Goal: Task Accomplishment & Management: Complete application form

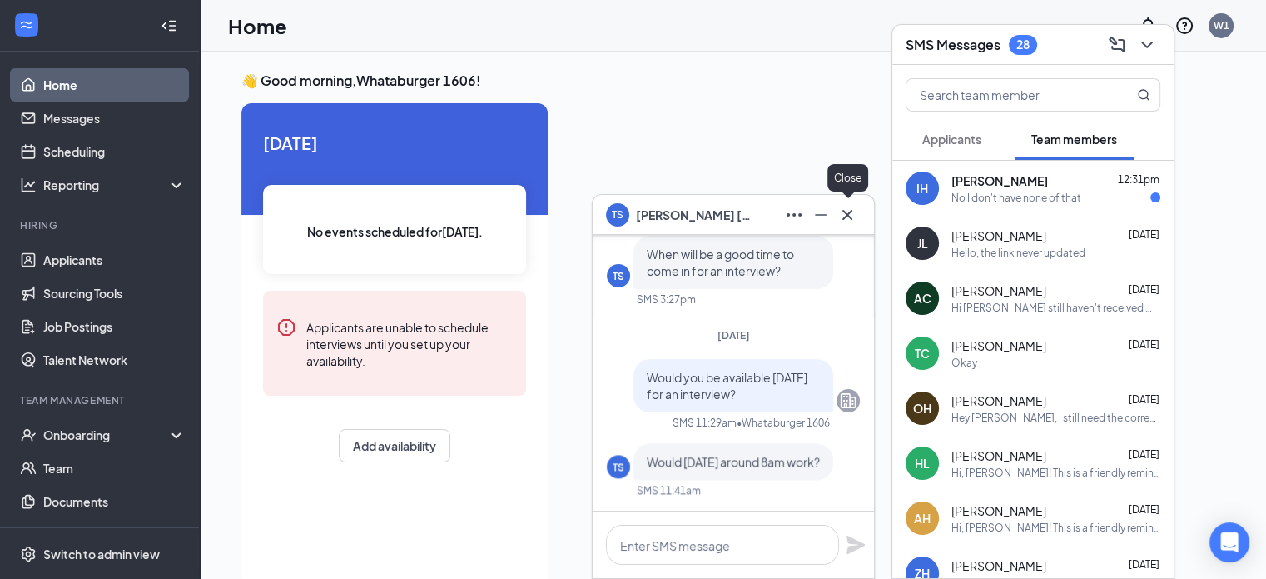
click at [856, 222] on icon "Cross" at bounding box center [848, 215] width 20 height 20
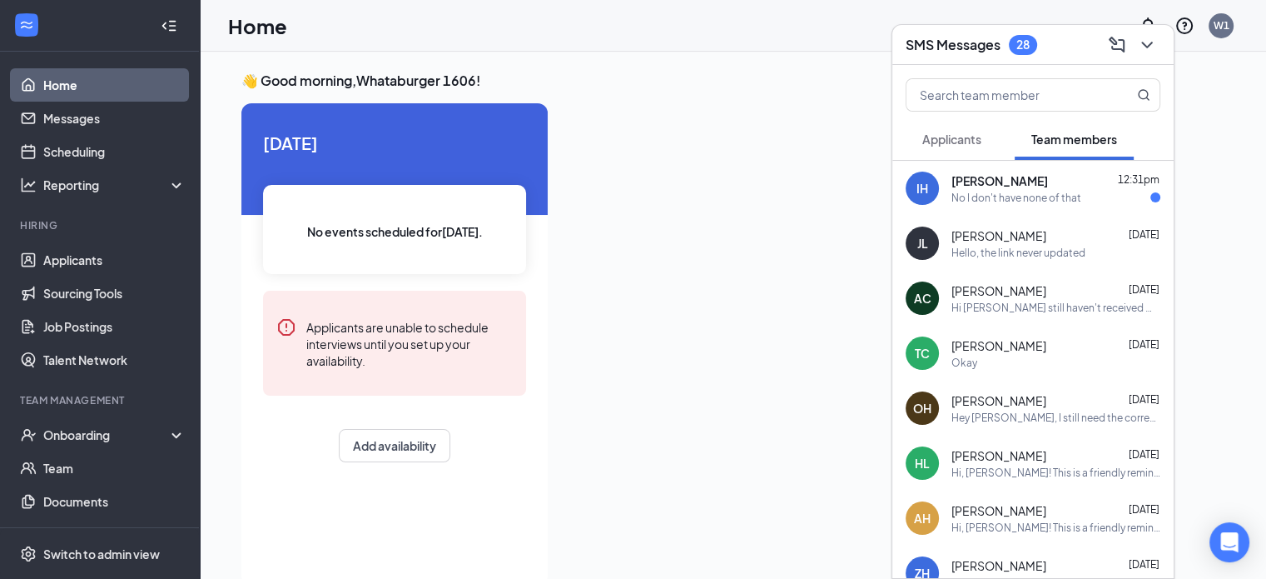
click at [968, 140] on span "Applicants" at bounding box center [951, 139] width 59 height 15
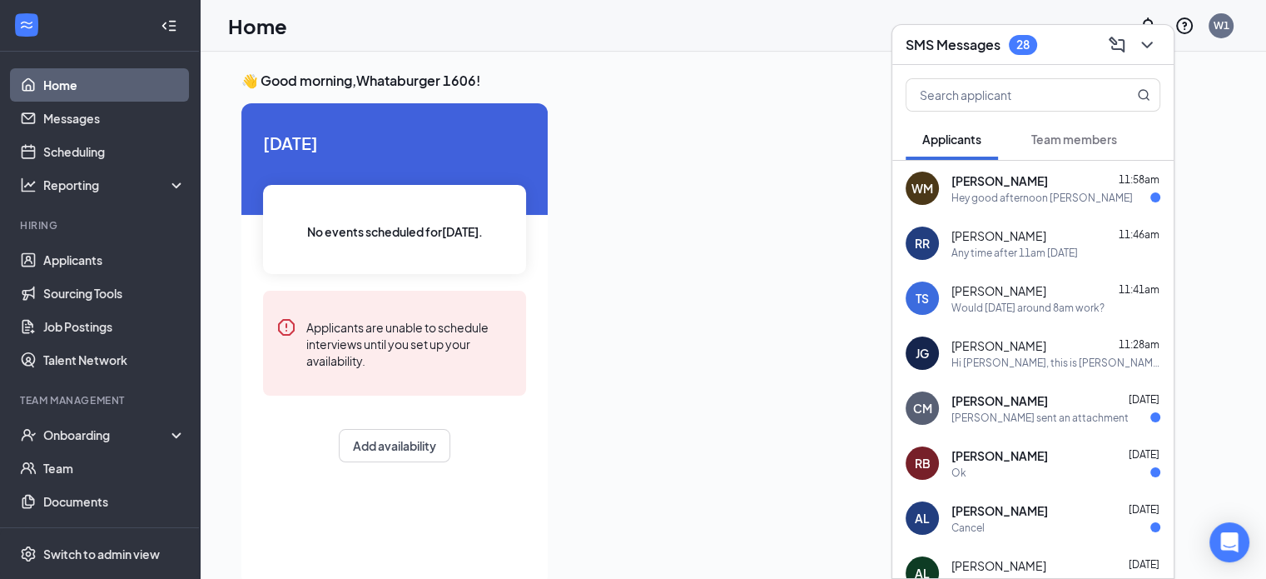
click at [970, 196] on div "Hey good afternoon [PERSON_NAME]" at bounding box center [1042, 198] width 181 height 14
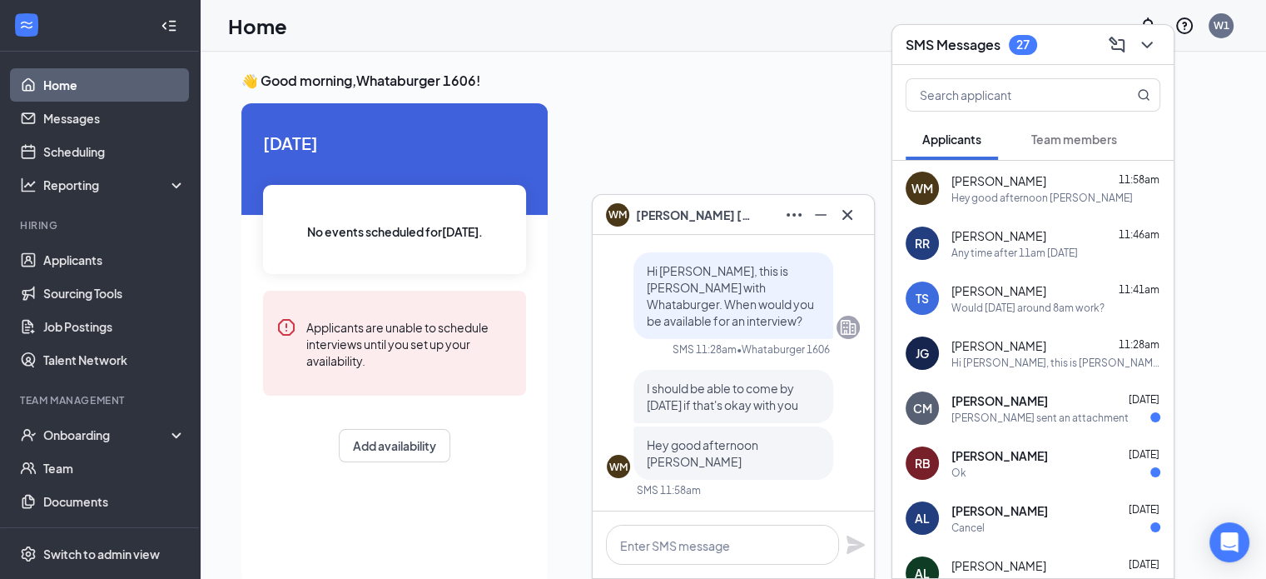
click at [646, 212] on span "[PERSON_NAME]" at bounding box center [694, 215] width 117 height 18
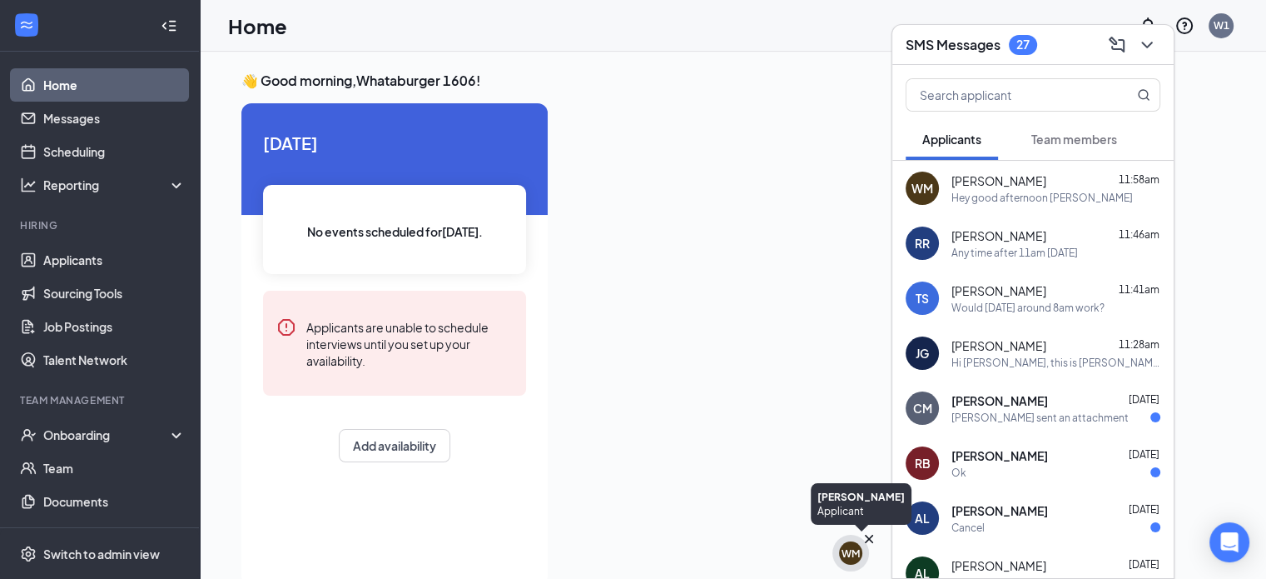
click at [843, 557] on div "WM" at bounding box center [851, 553] width 18 height 14
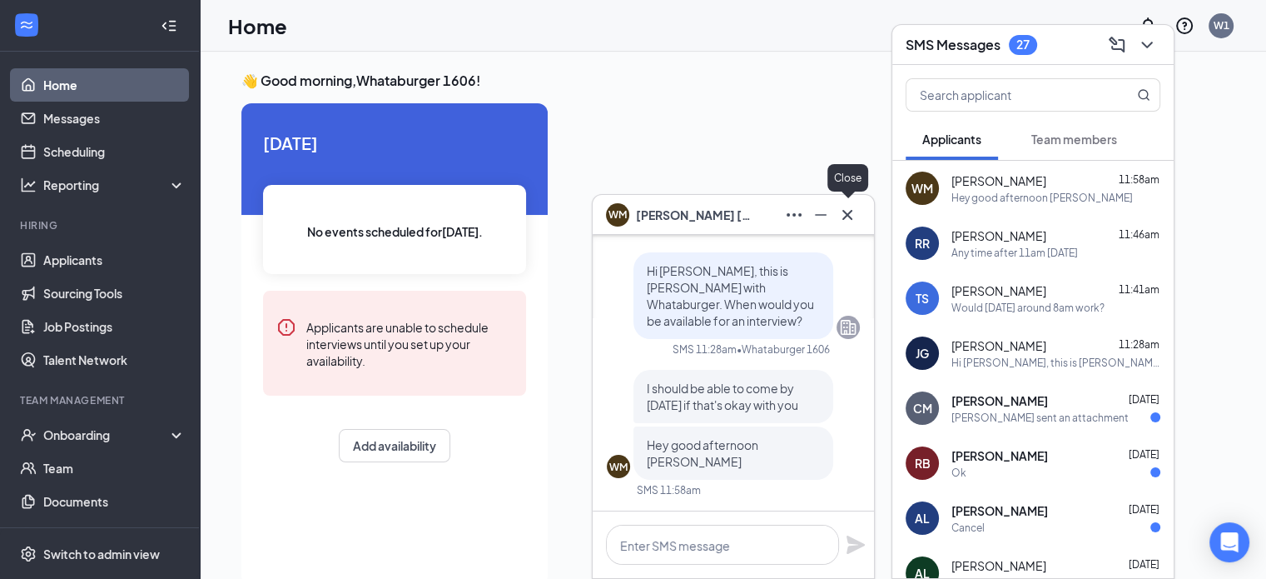
click at [839, 207] on icon "Cross" at bounding box center [848, 215] width 20 height 20
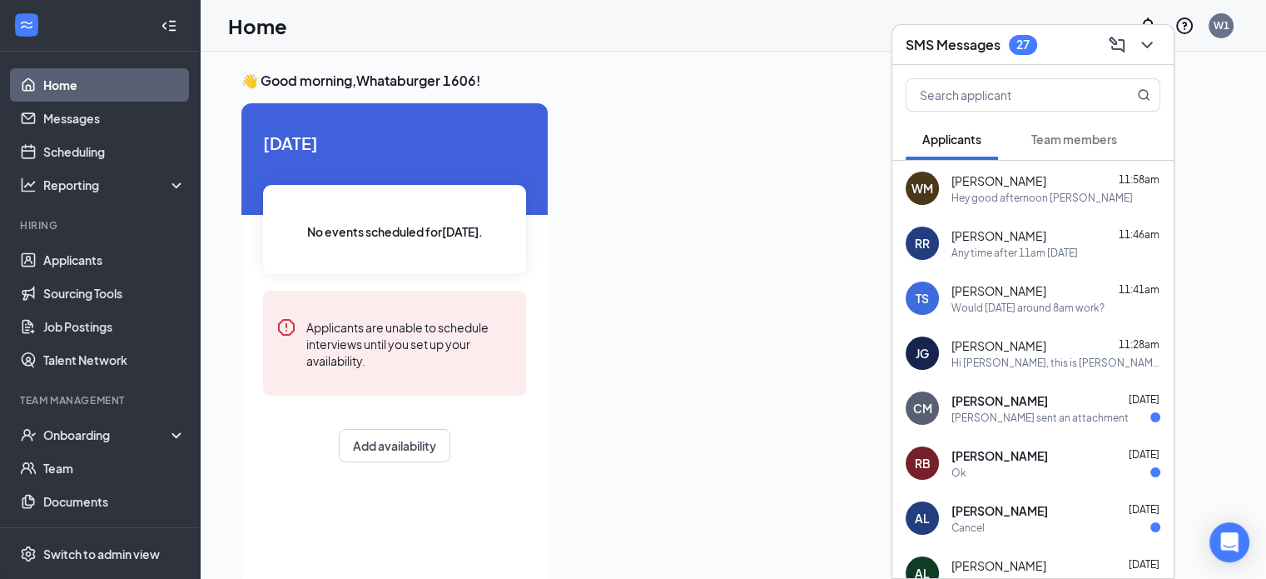
click at [1009, 191] on div "Hey good afternoon [PERSON_NAME]" at bounding box center [1042, 198] width 181 height 14
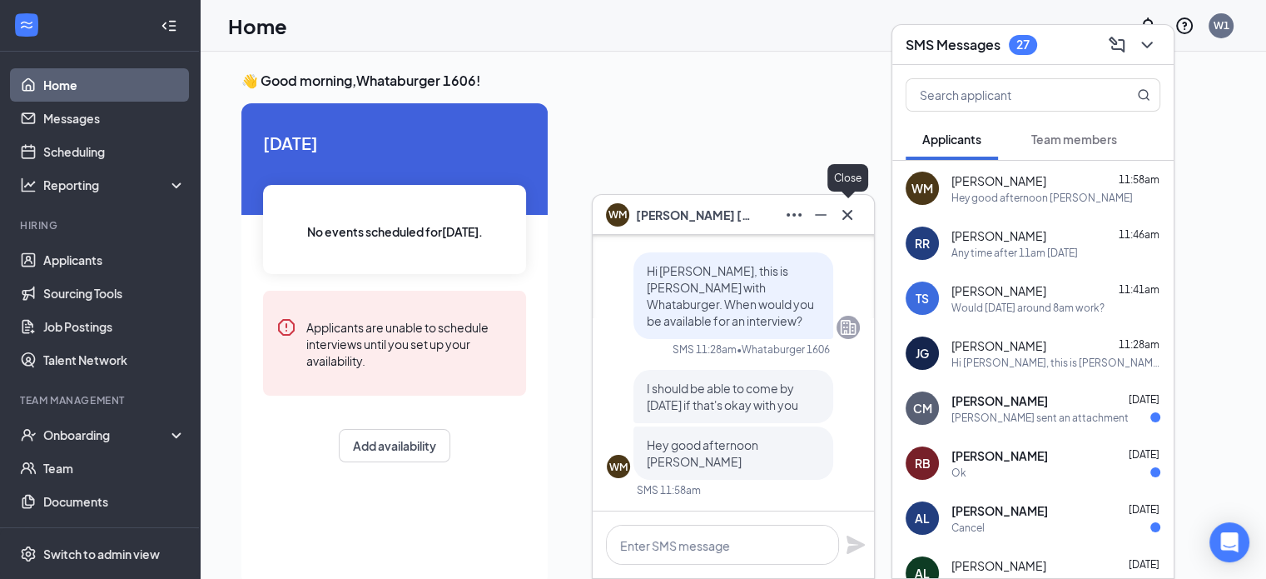
click at [856, 206] on icon "Cross" at bounding box center [848, 215] width 20 height 20
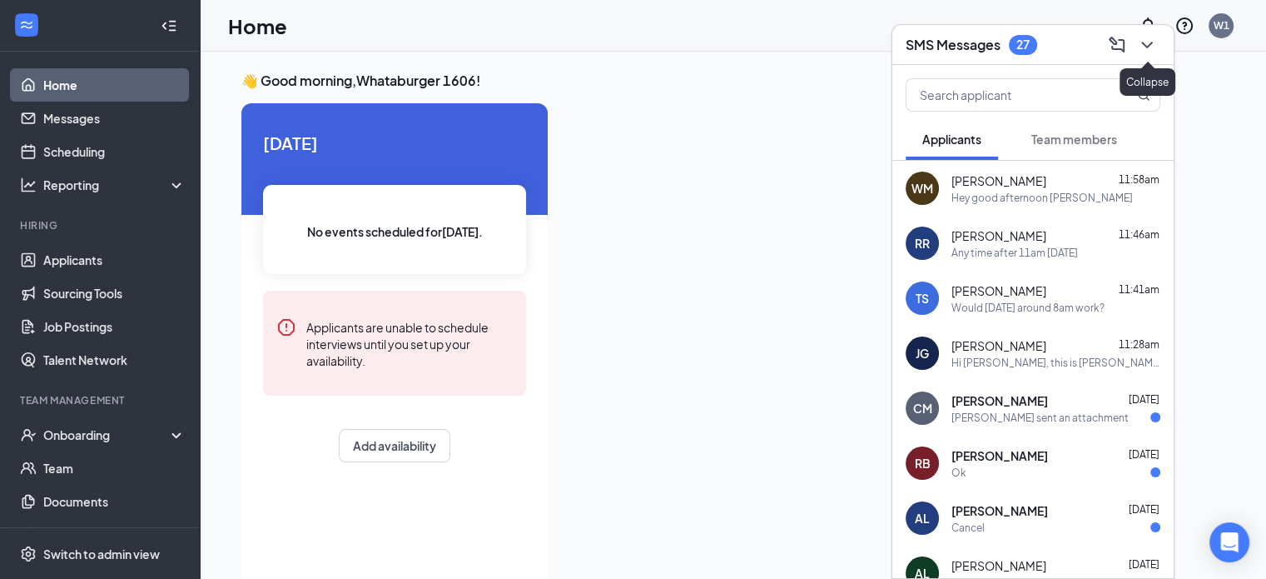
click at [1144, 52] on icon "ChevronDown" at bounding box center [1147, 45] width 20 height 20
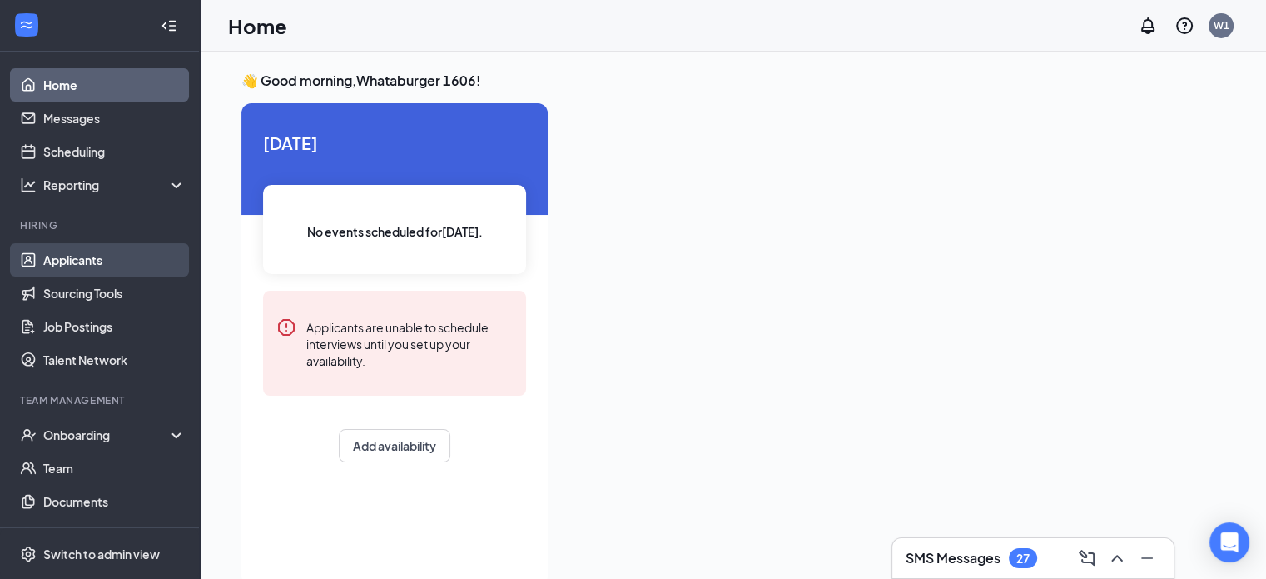
click at [60, 254] on link "Applicants" at bounding box center [114, 259] width 142 height 33
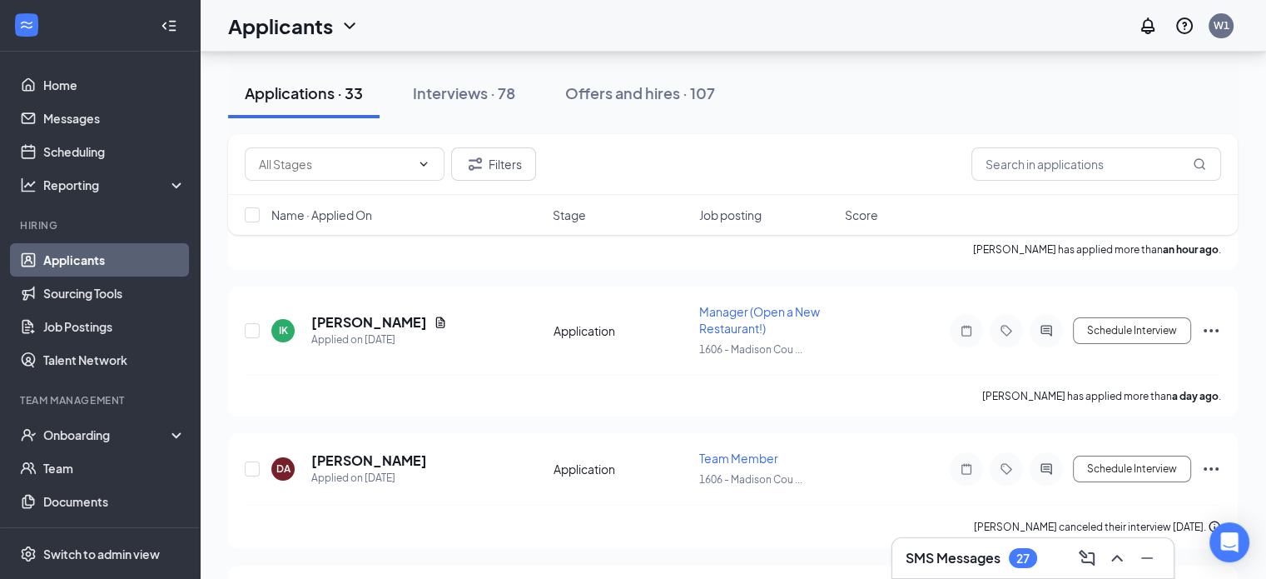
scroll to position [215, 0]
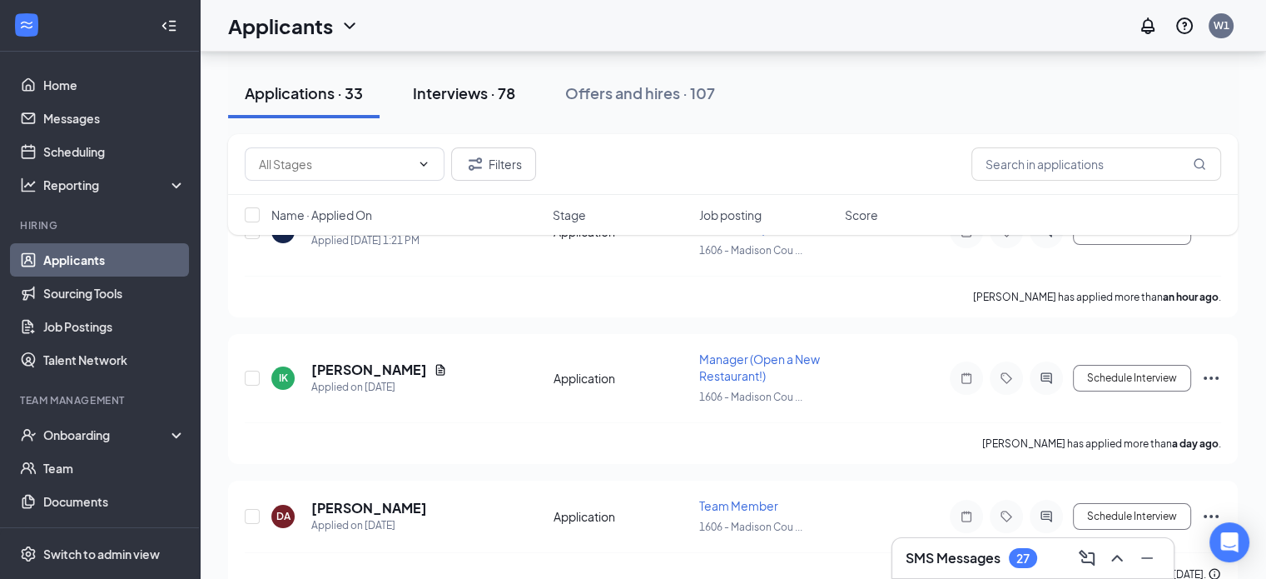
click at [481, 92] on div "Interviews · 78" at bounding box center [464, 92] width 102 height 21
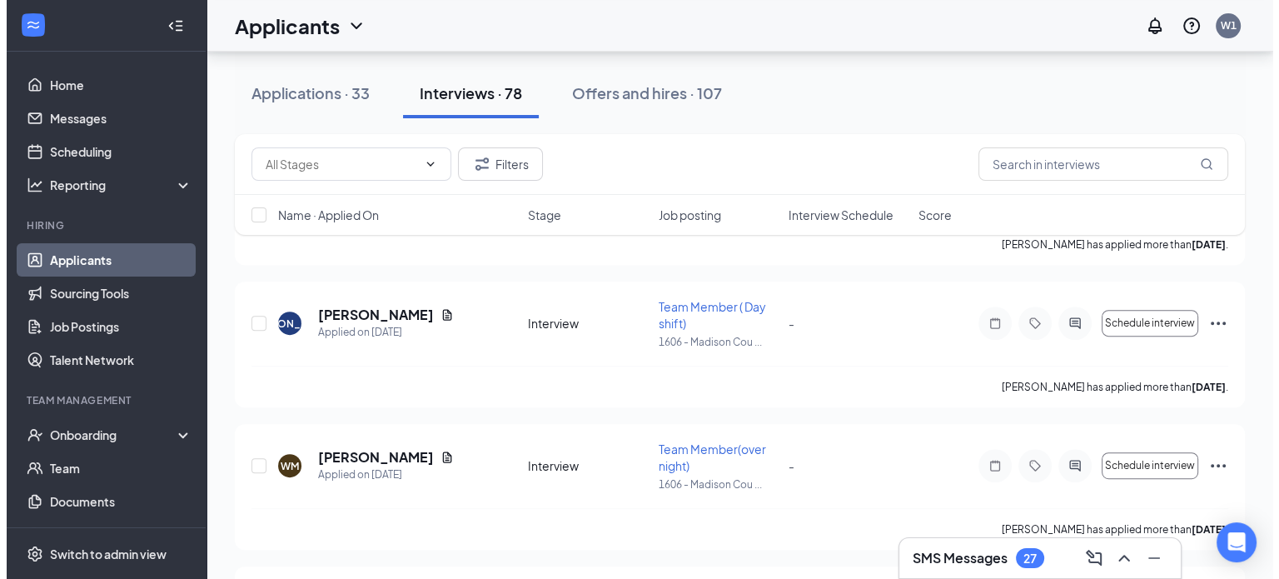
scroll to position [758, 0]
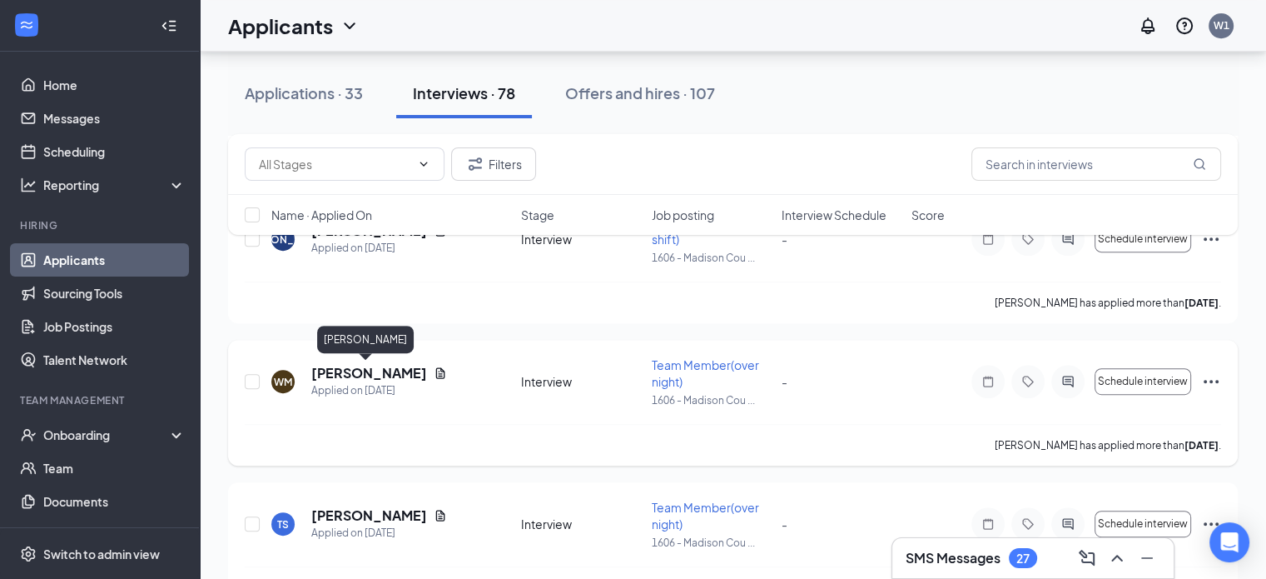
click at [341, 380] on h5 "[PERSON_NAME]" at bounding box center [369, 373] width 116 height 18
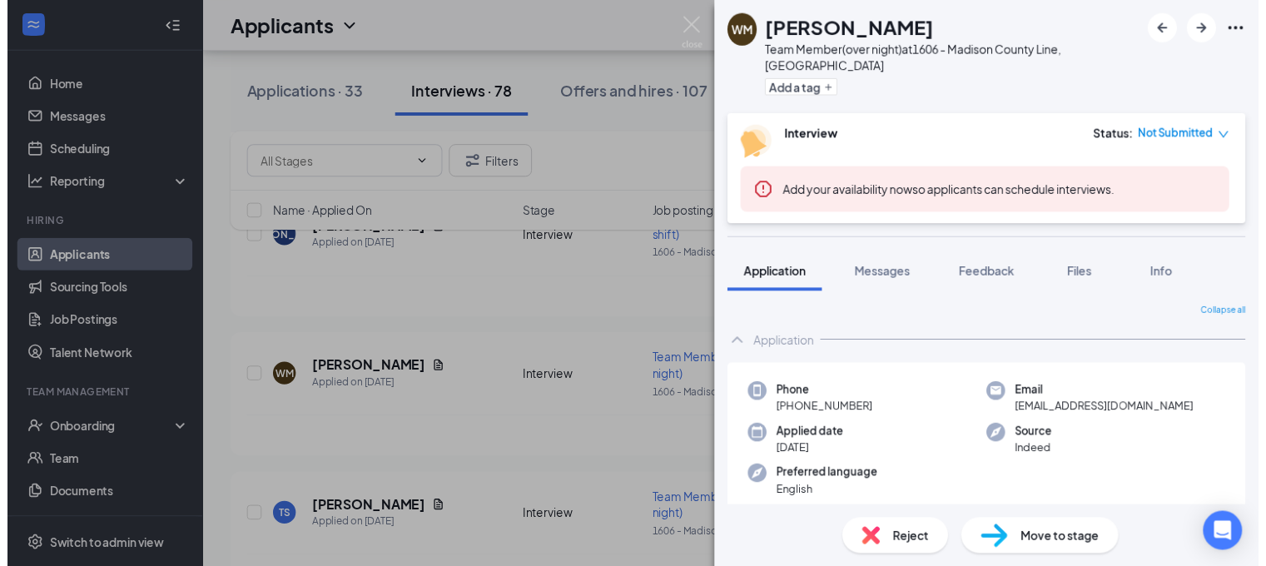
scroll to position [43, 0]
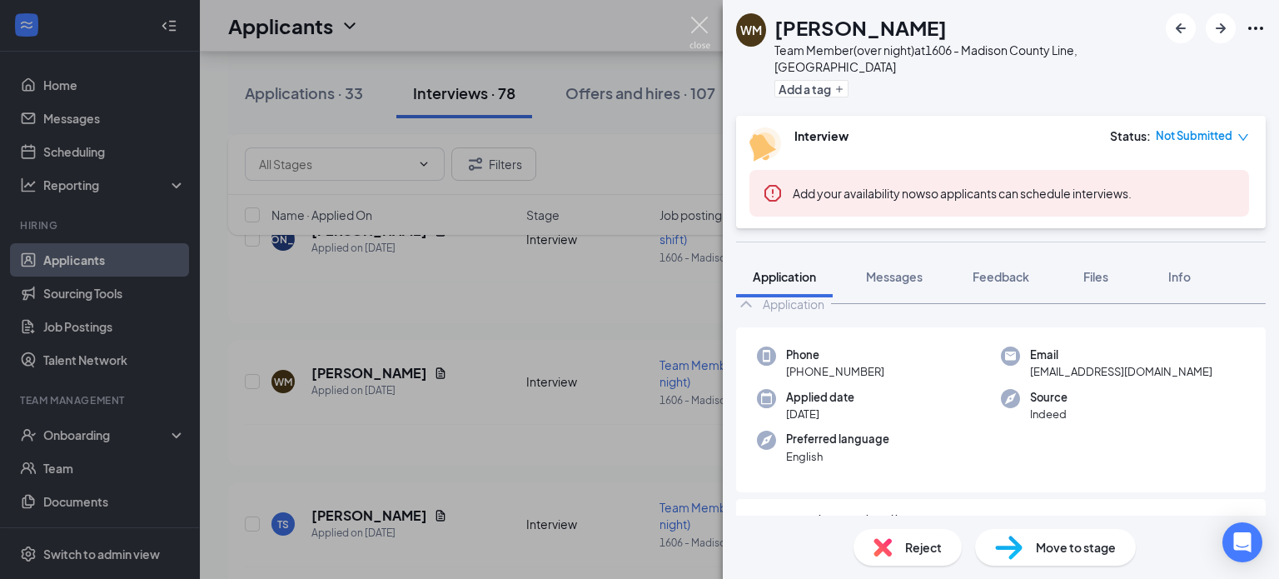
drag, startPoint x: 693, startPoint y: 42, endPoint x: 706, endPoint y: 29, distance: 18.8
click at [693, 42] on img at bounding box center [699, 33] width 21 height 32
click at [706, 29] on div "Applicants W1" at bounding box center [739, 26] width 1079 height 52
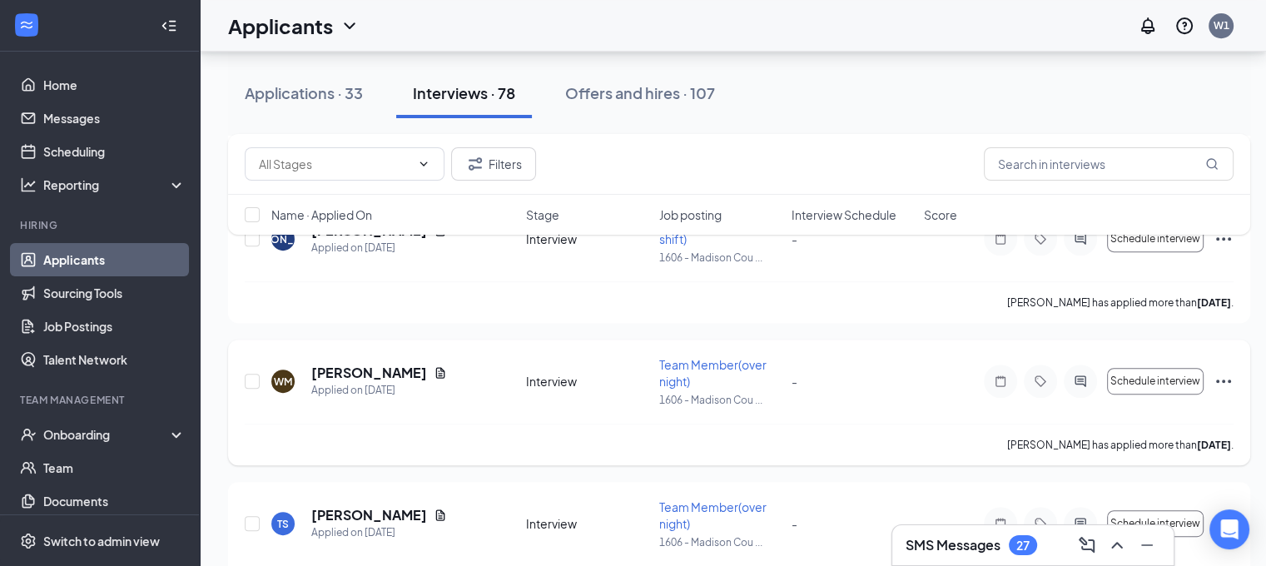
click at [1220, 375] on icon "Ellipses" at bounding box center [1224, 381] width 20 height 20
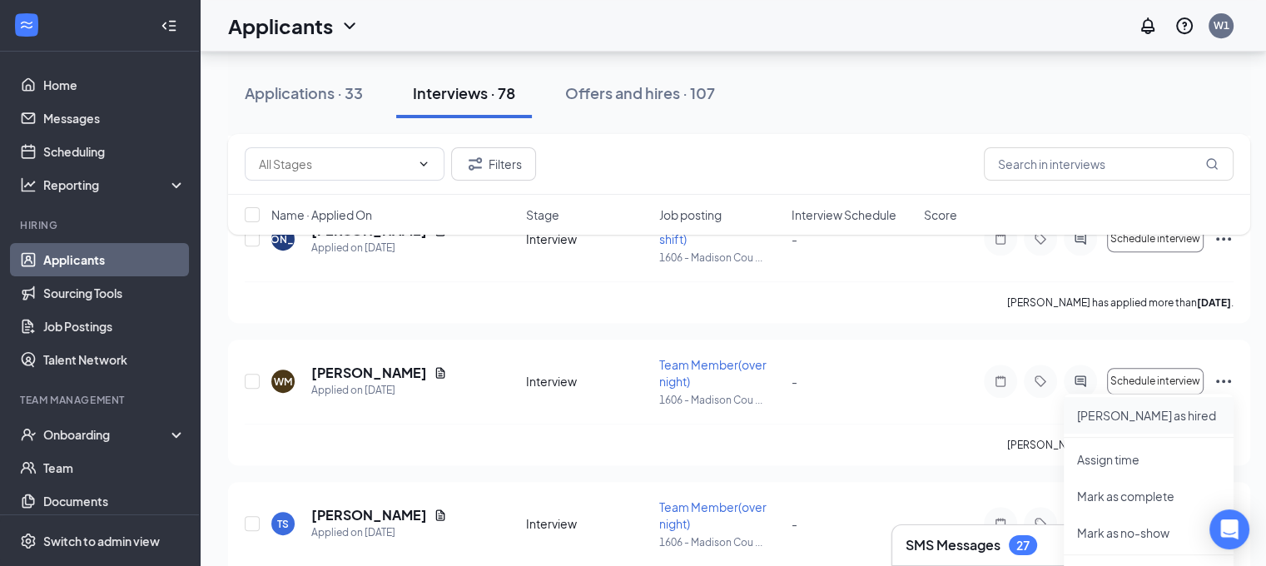
click at [1126, 415] on p "[PERSON_NAME] as hired" at bounding box center [1148, 415] width 143 height 17
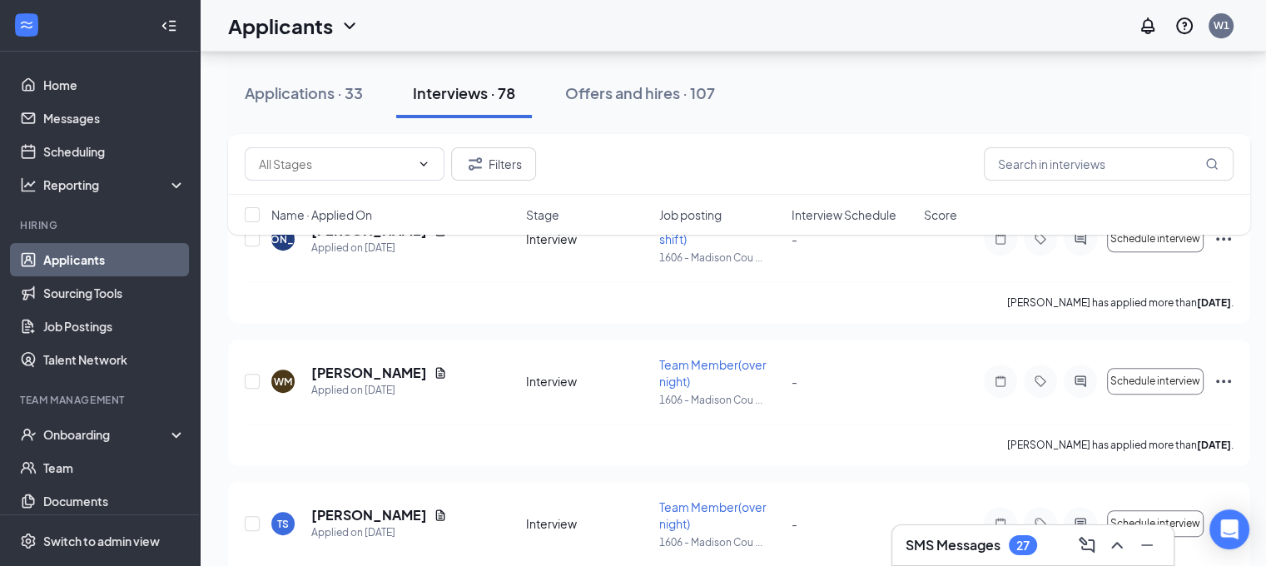
type input "Ready To Onboard (final stage)"
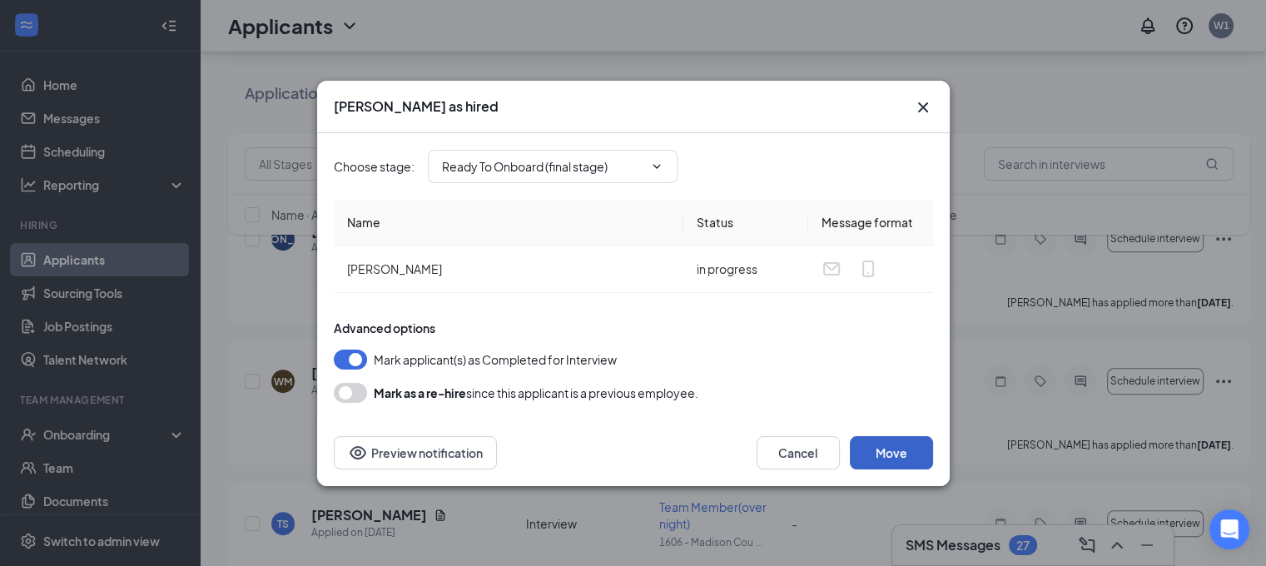
click at [916, 449] on button "Move" at bounding box center [891, 452] width 83 height 33
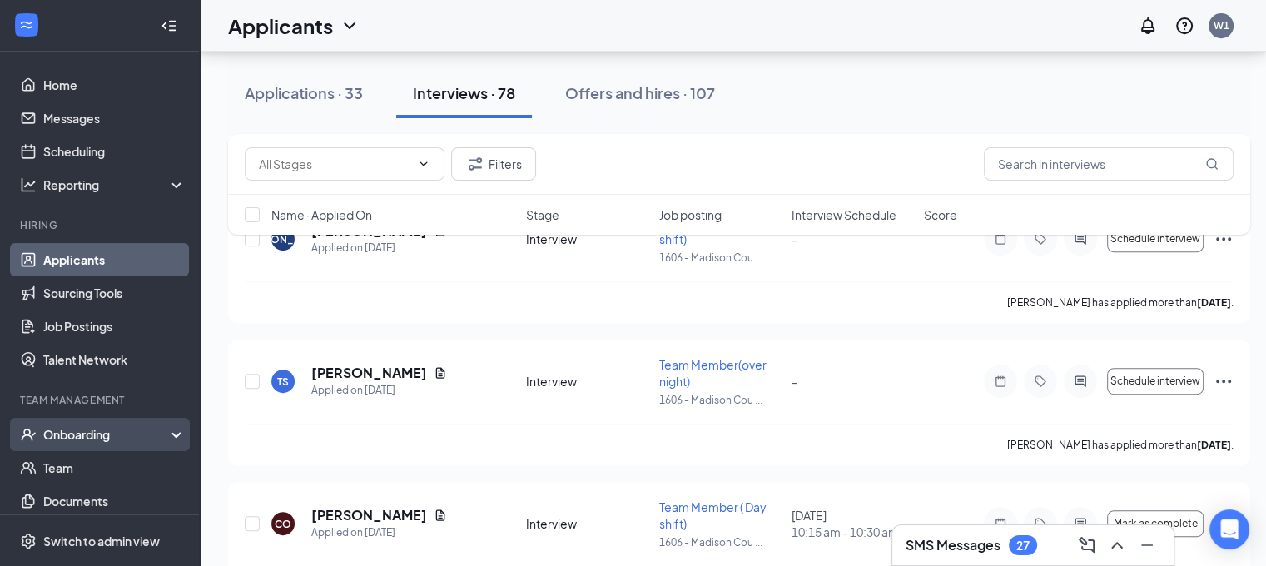
click at [114, 420] on div "Onboarding" at bounding box center [100, 434] width 200 height 33
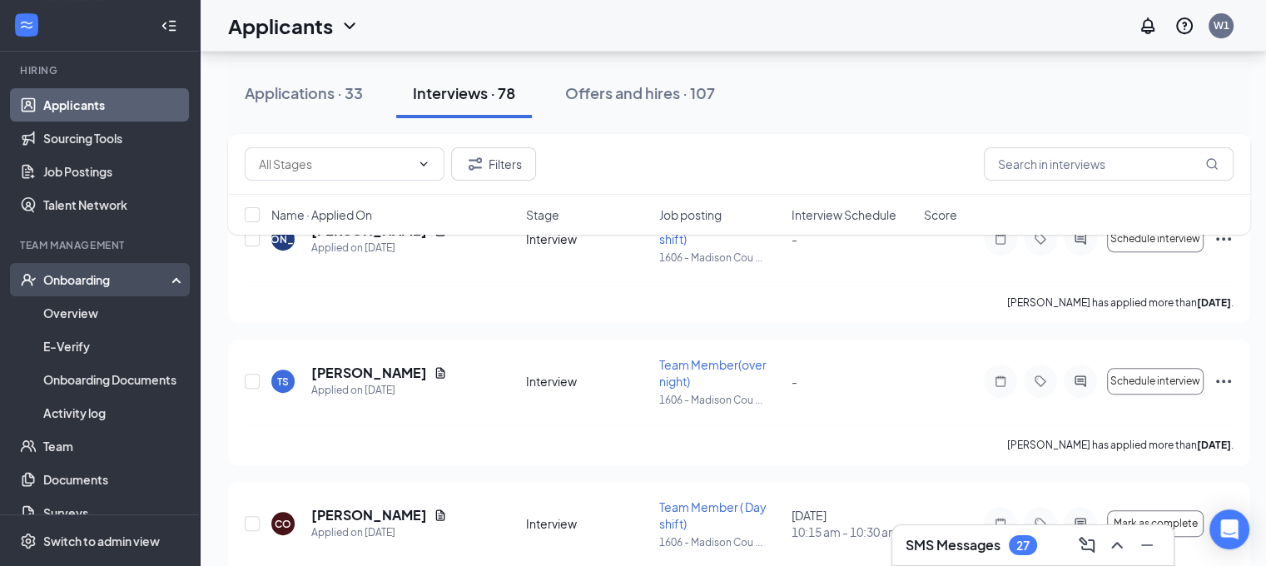
scroll to position [160, 0]
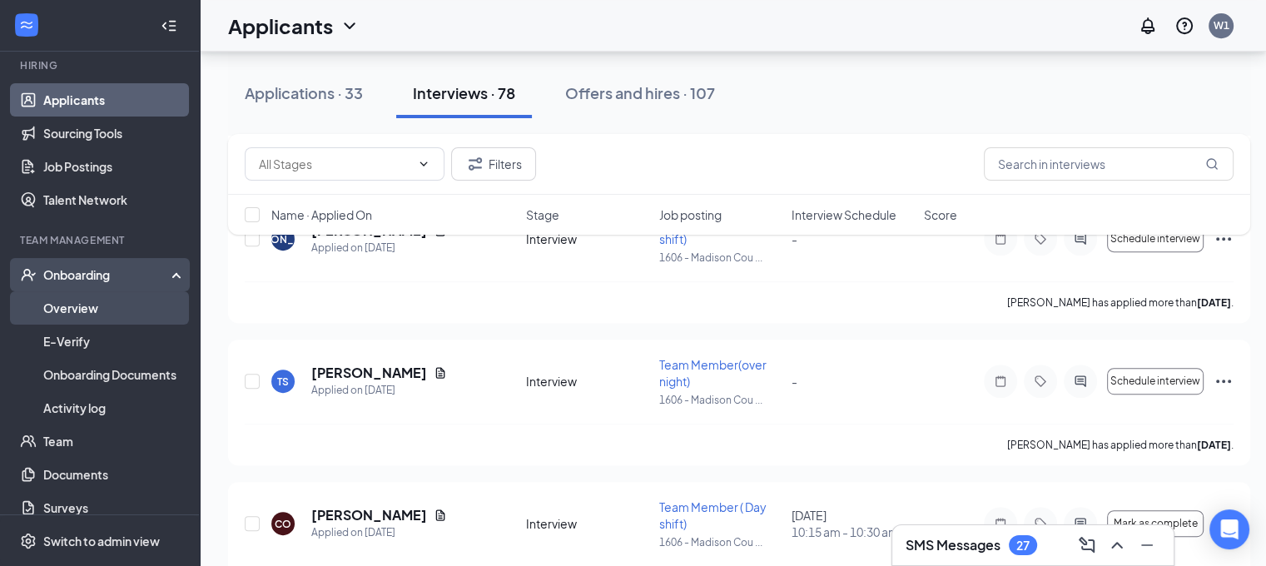
click at [132, 303] on link "Overview" at bounding box center [114, 307] width 142 height 33
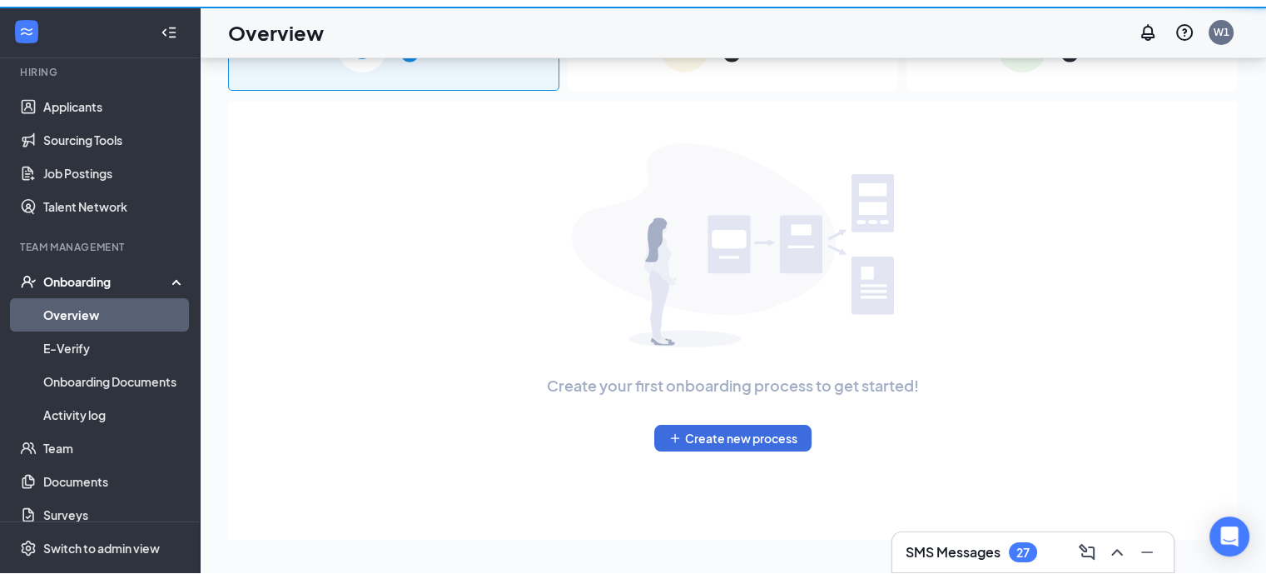
scroll to position [75, 0]
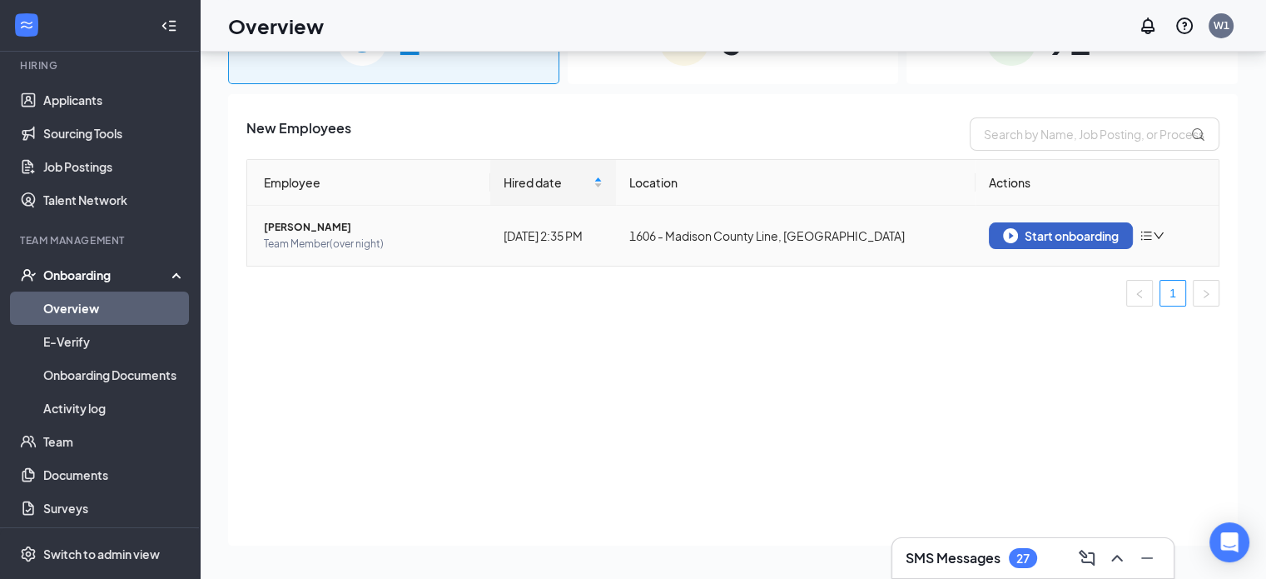
click at [1055, 235] on div "Start onboarding" at bounding box center [1061, 235] width 116 height 15
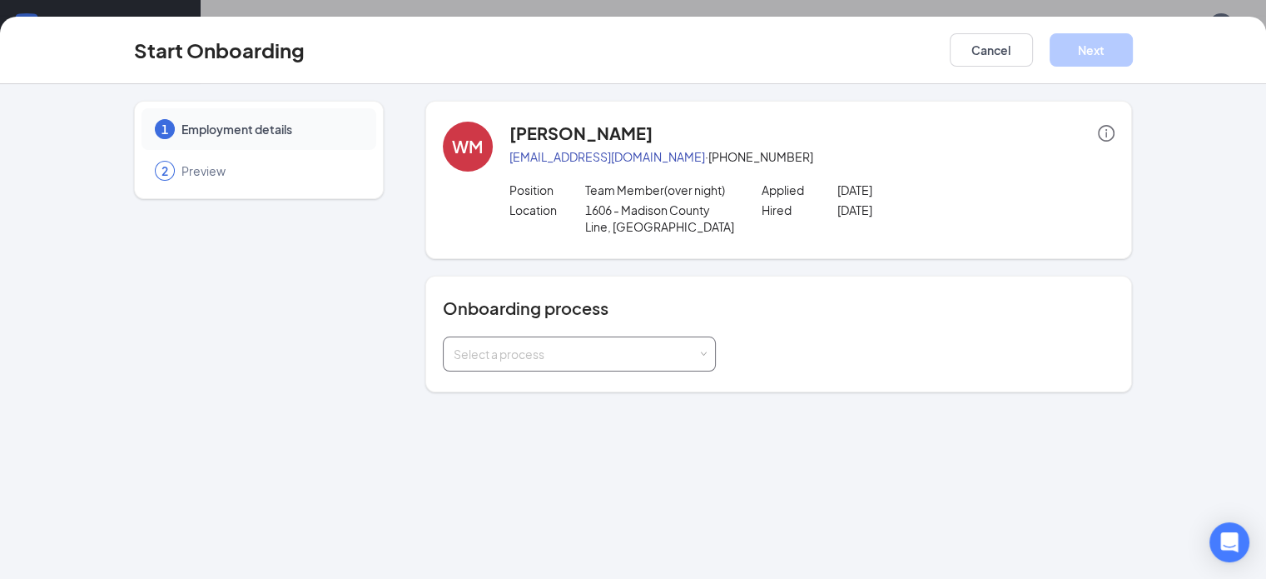
click at [608, 346] on div "Select a process" at bounding box center [576, 354] width 244 height 17
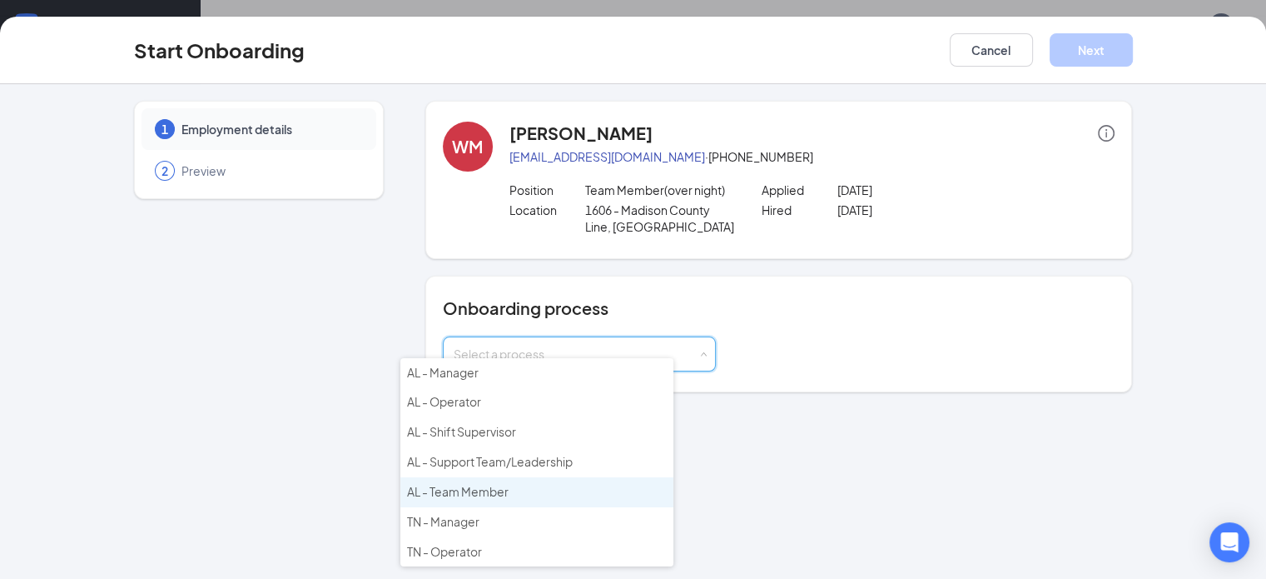
click at [538, 485] on li "AL - Team Member" at bounding box center [536, 492] width 273 height 30
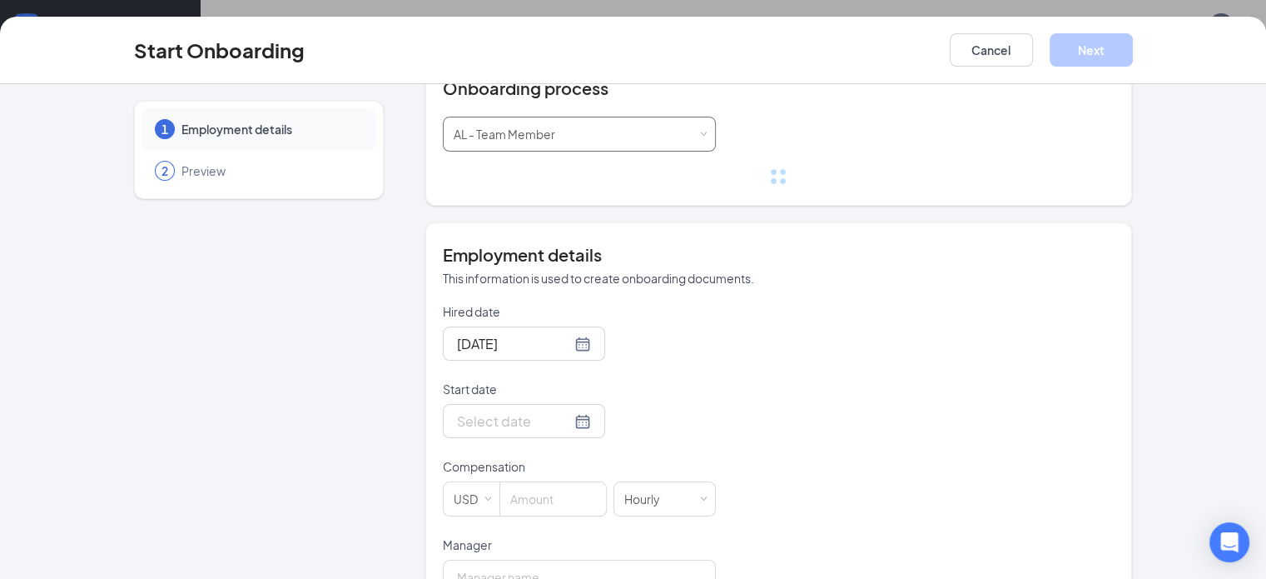
scroll to position [230, 0]
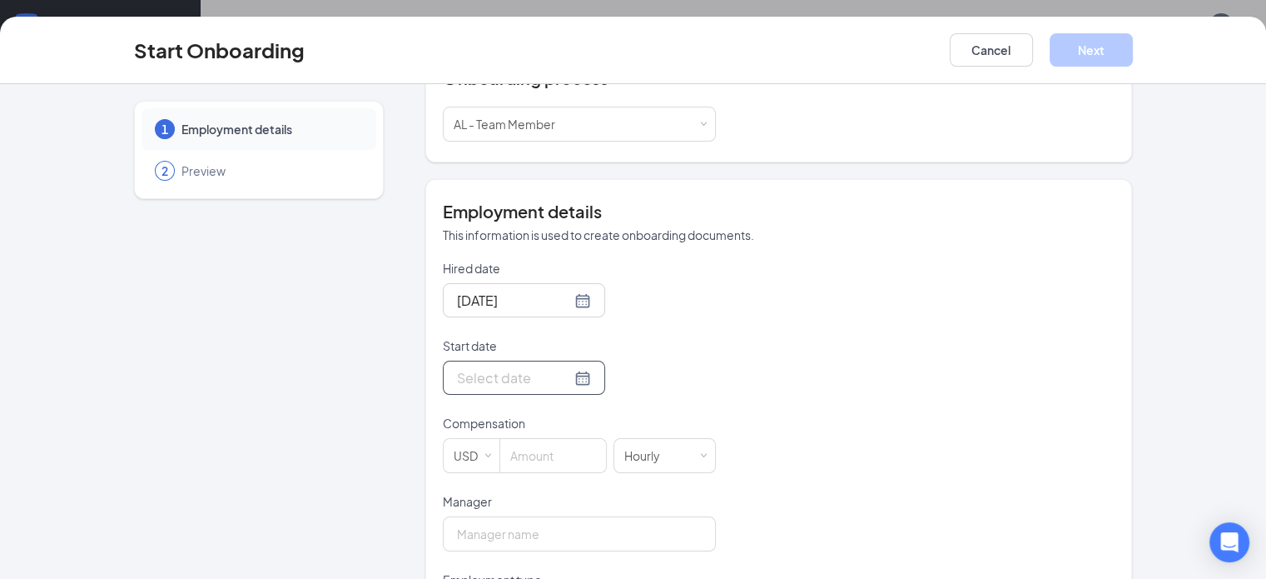
click at [524, 367] on div at bounding box center [524, 377] width 134 height 21
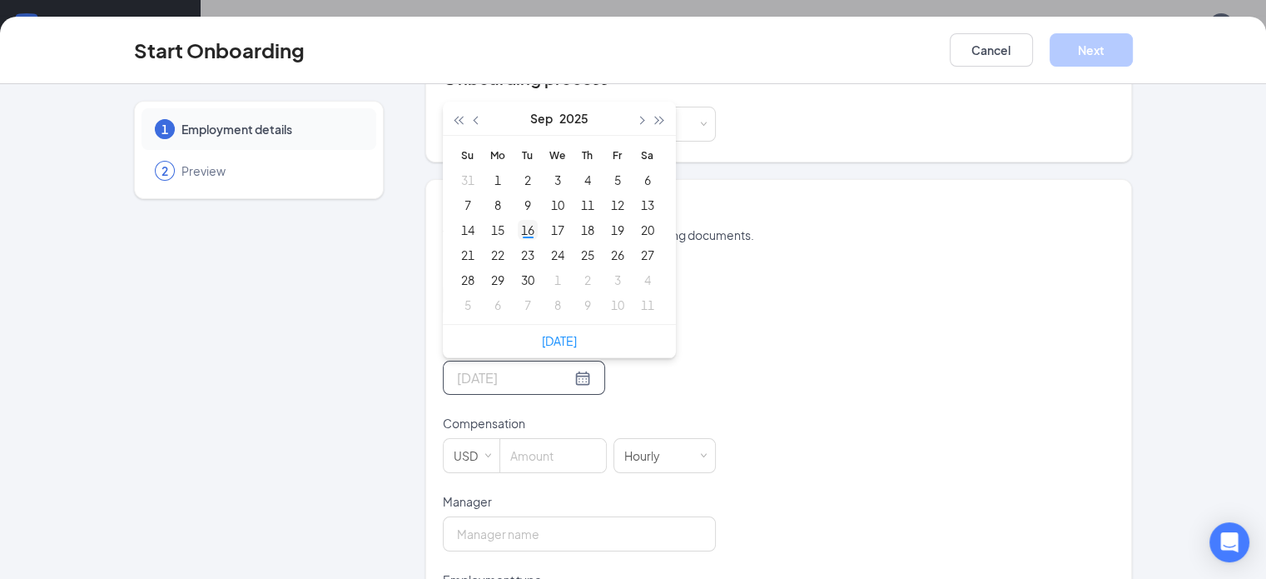
type input "[DATE]"
click at [518, 220] on div "16" at bounding box center [528, 230] width 20 height 20
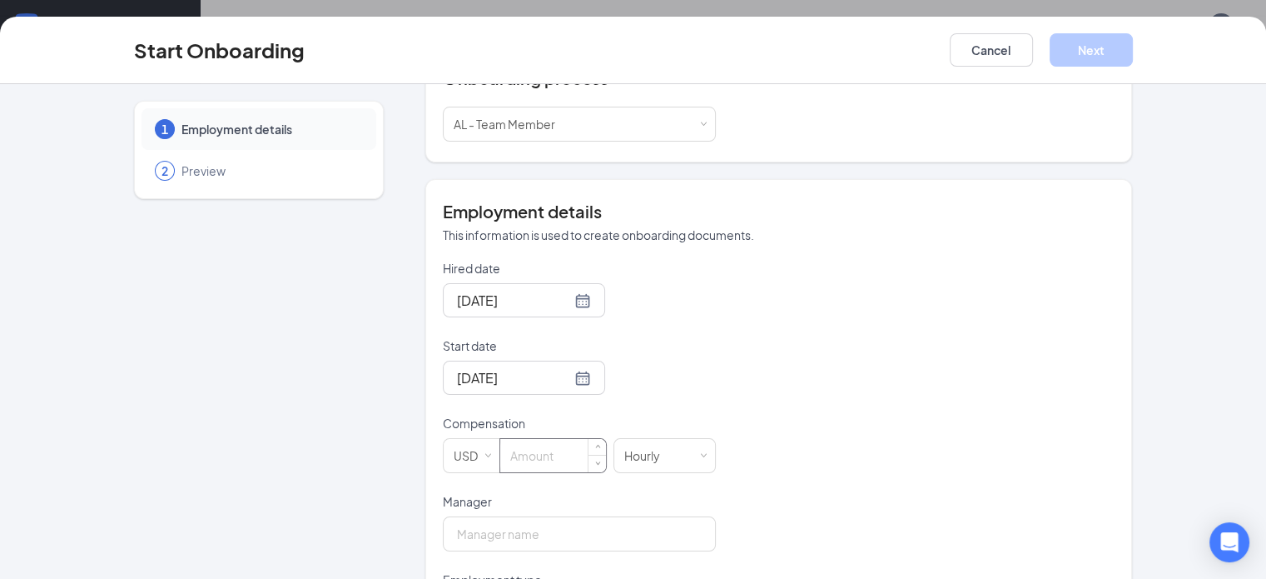
click at [513, 450] on input at bounding box center [553, 455] width 106 height 33
type input "14"
click at [498, 516] on input "Manager" at bounding box center [579, 533] width 273 height 35
type input "[PERSON_NAME]"
click at [746, 481] on div "Hired date [DATE] Start date [DATE] [DATE] Su Mo Tu We Th Fr Sa 31 1 2 3 4 5 6 …" at bounding box center [779, 493] width 673 height 466
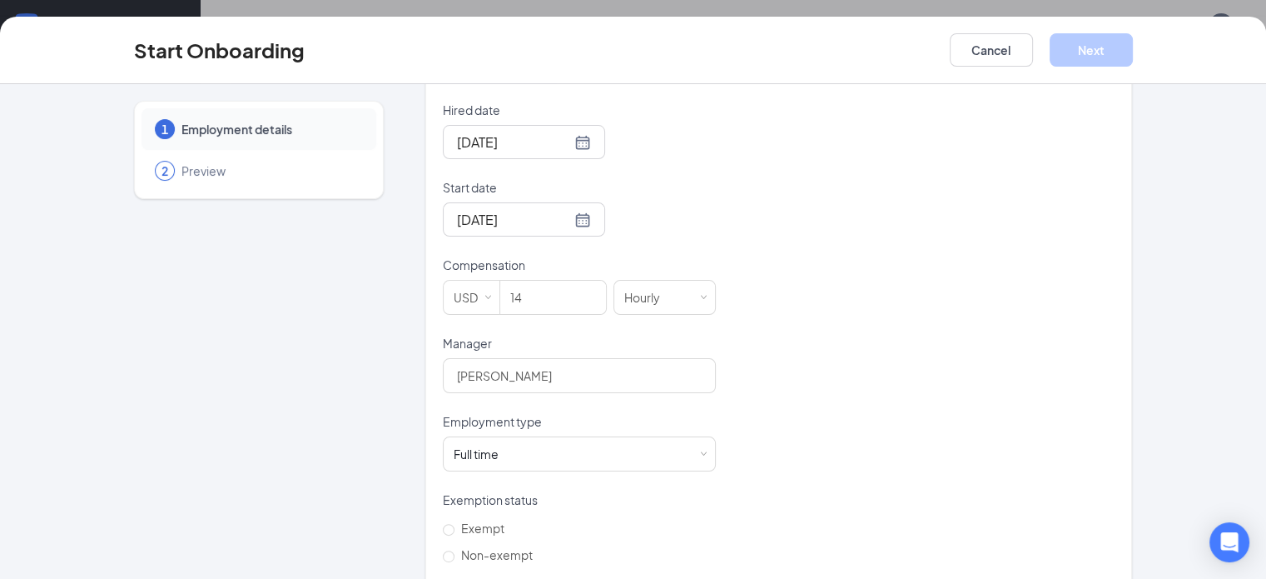
scroll to position [396, 0]
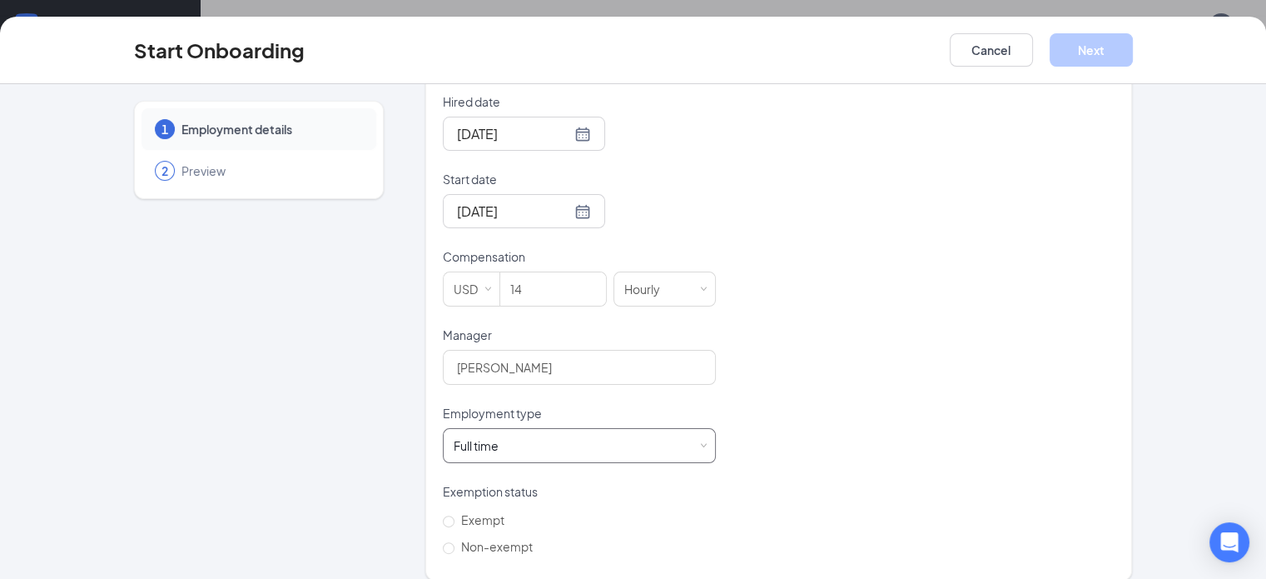
click at [573, 429] on div "Full time Works 30+ hours per week and is reasonably expected to work" at bounding box center [579, 445] width 251 height 33
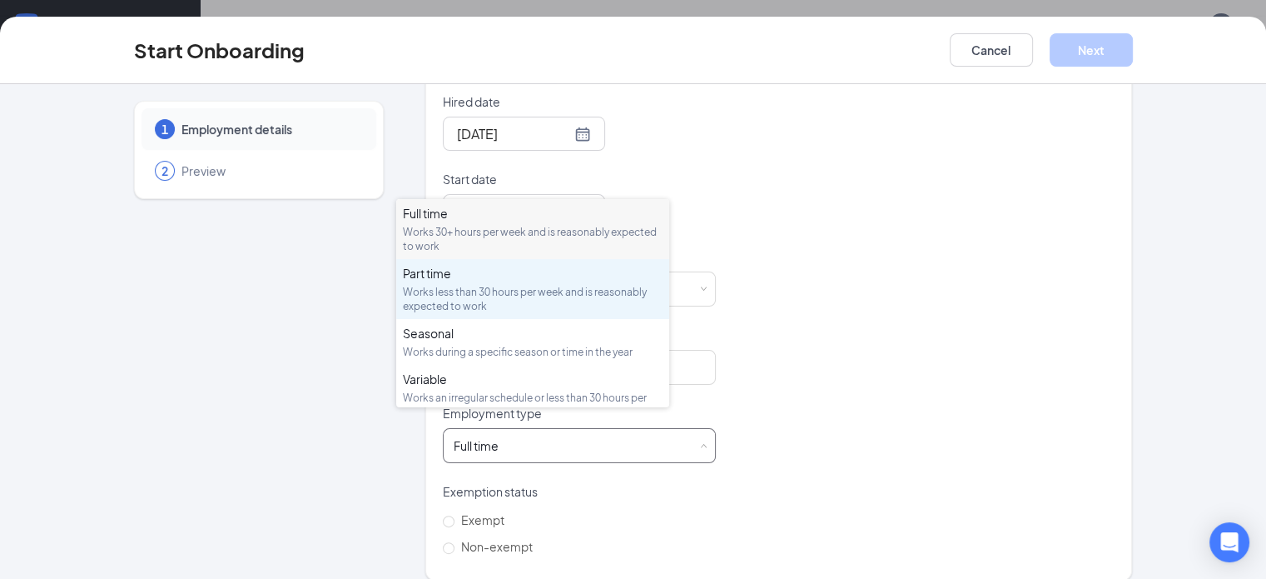
click at [510, 276] on div "Part time" at bounding box center [533, 273] width 260 height 17
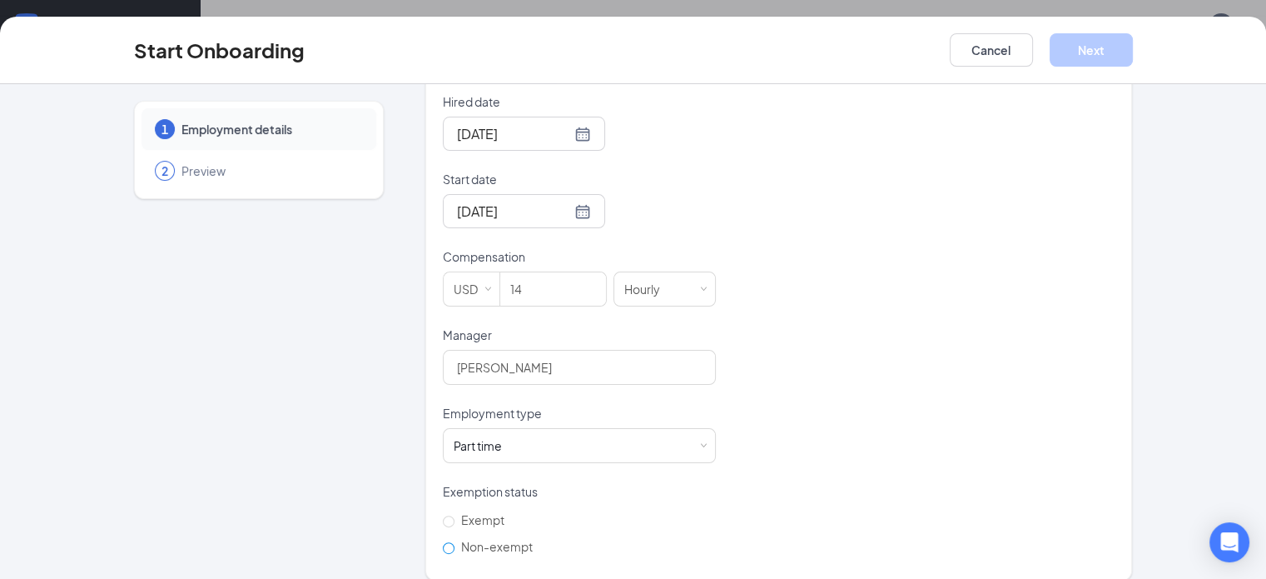
click at [451, 538] on label "Non-exempt" at bounding box center [491, 546] width 97 height 27
click at [451, 542] on input "Non-exempt" at bounding box center [449, 548] width 12 height 12
radio input "true"
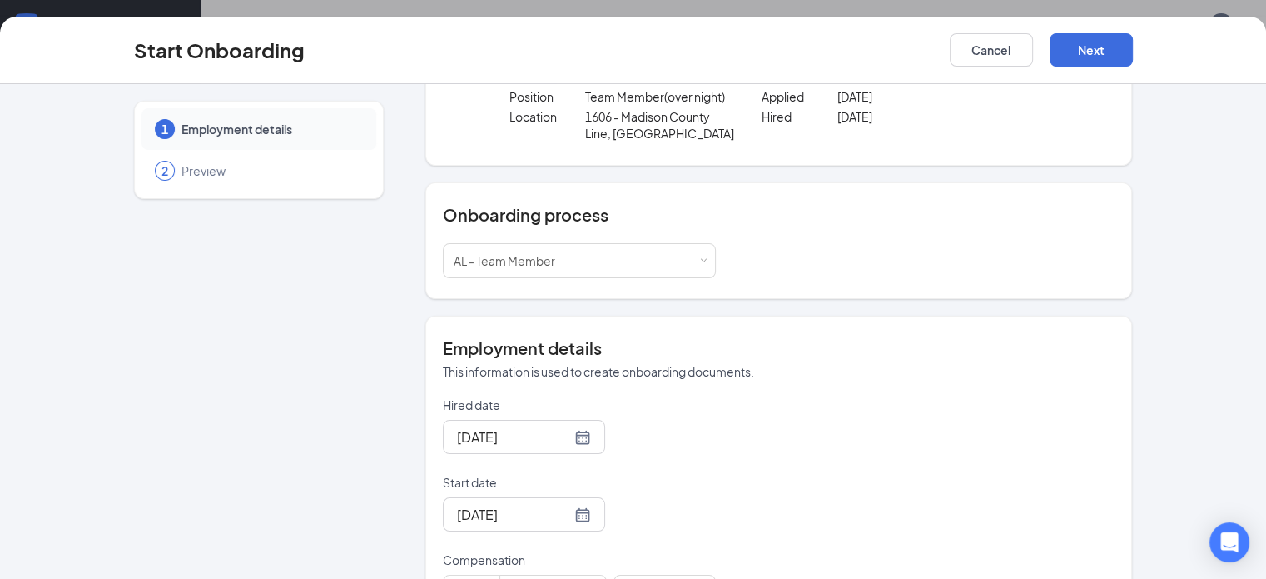
scroll to position [0, 0]
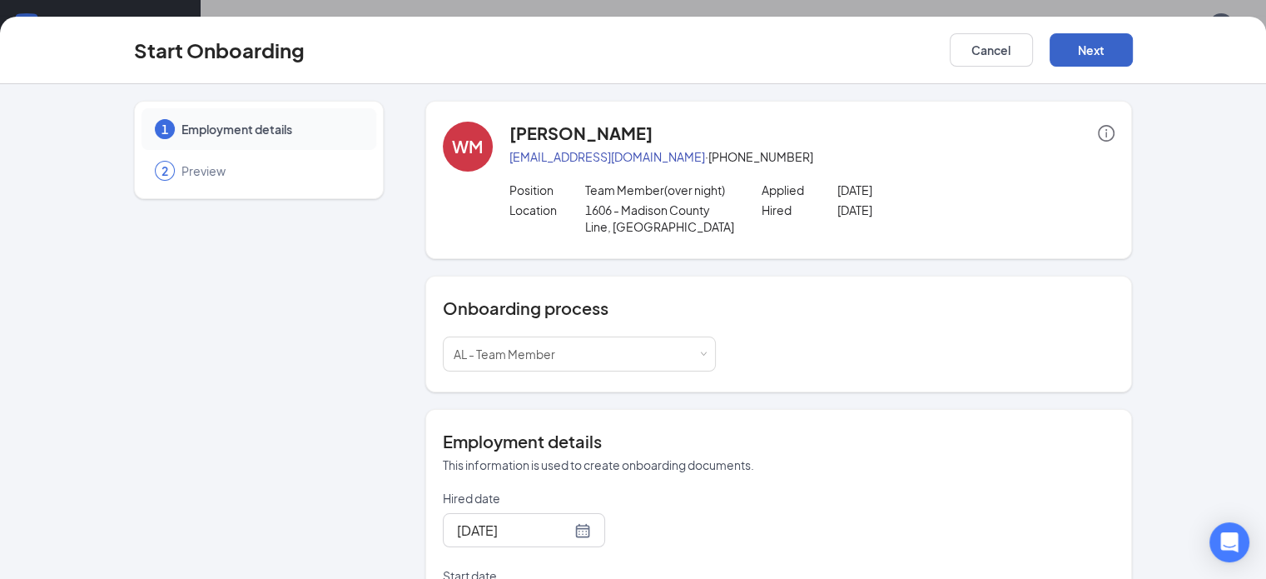
click at [1133, 41] on button "Next" at bounding box center [1091, 49] width 83 height 33
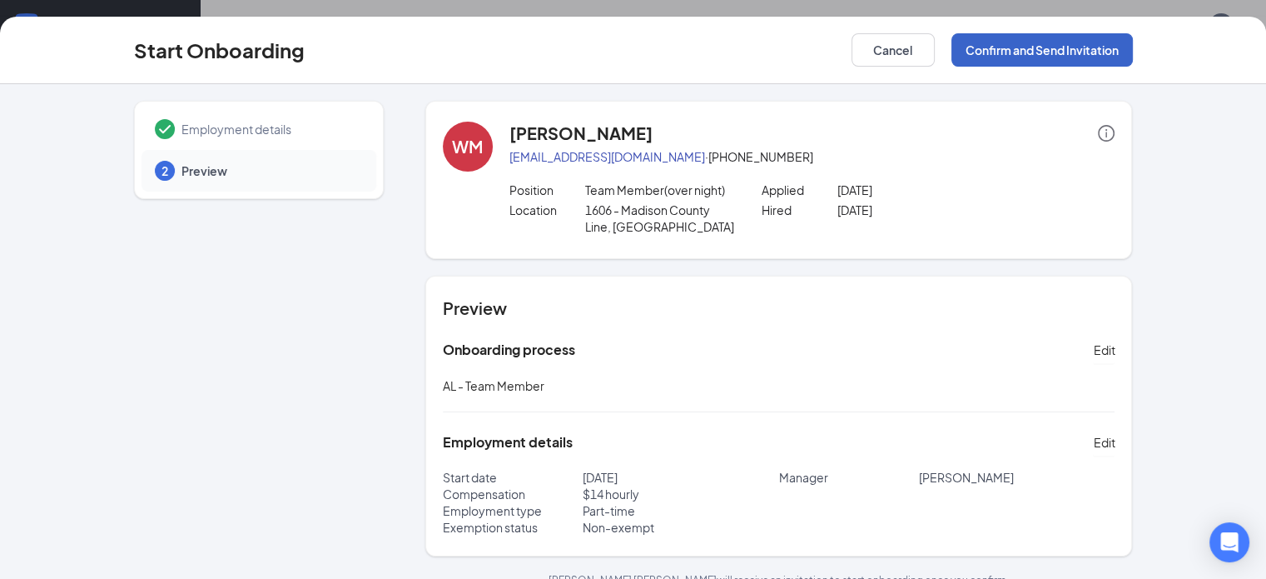
click at [1133, 51] on button "Confirm and Send Invitation" at bounding box center [1042, 49] width 181 height 33
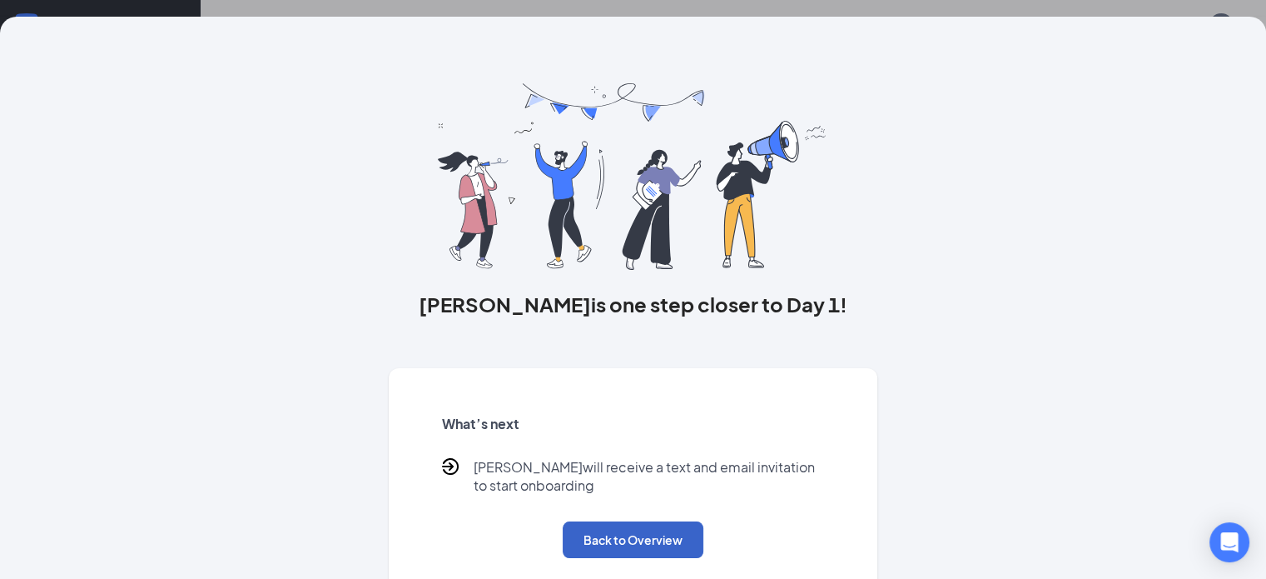
click at [669, 550] on button "Back to Overview" at bounding box center [633, 539] width 141 height 37
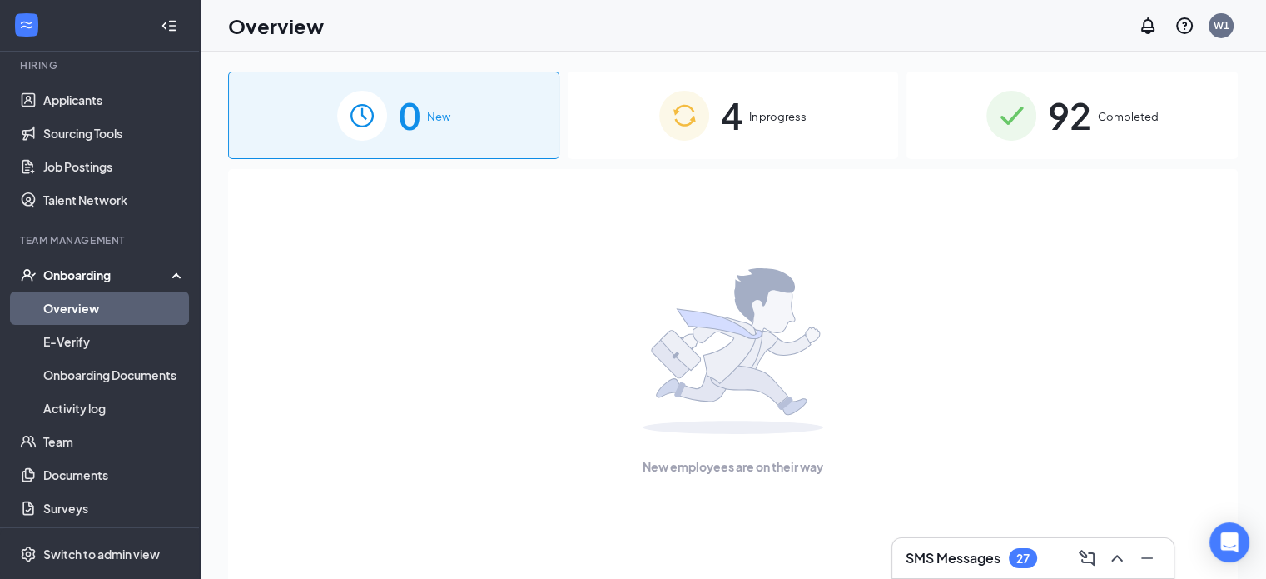
click at [129, 306] on link "Overview" at bounding box center [114, 307] width 142 height 33
click at [713, 111] on div "4 In progress" at bounding box center [733, 115] width 331 height 87
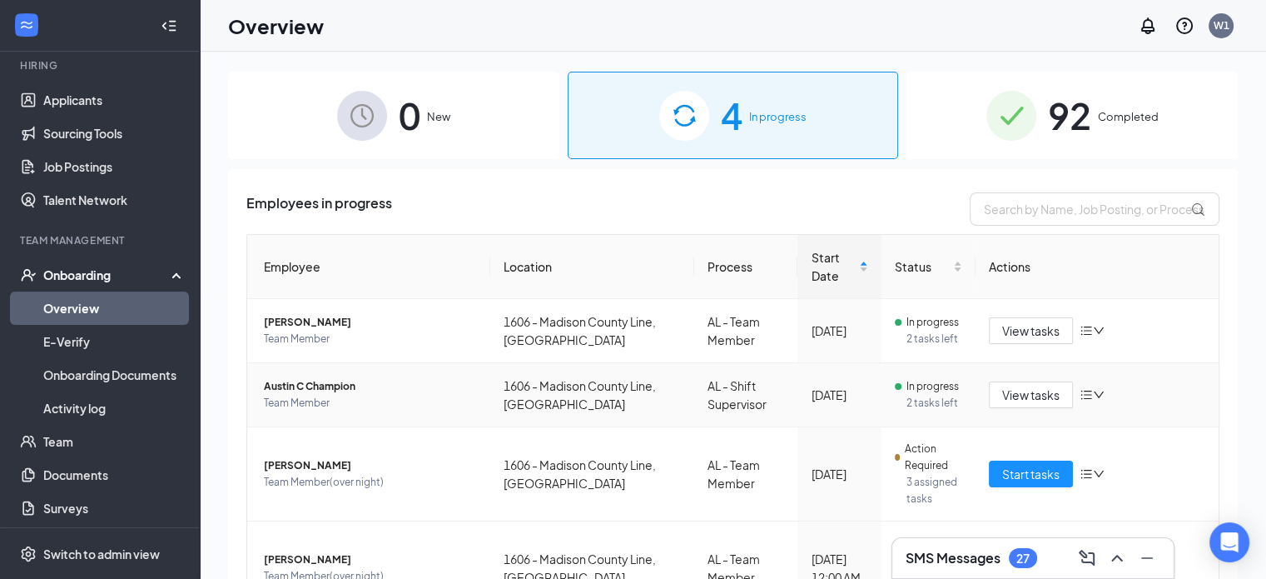
scroll to position [74, 0]
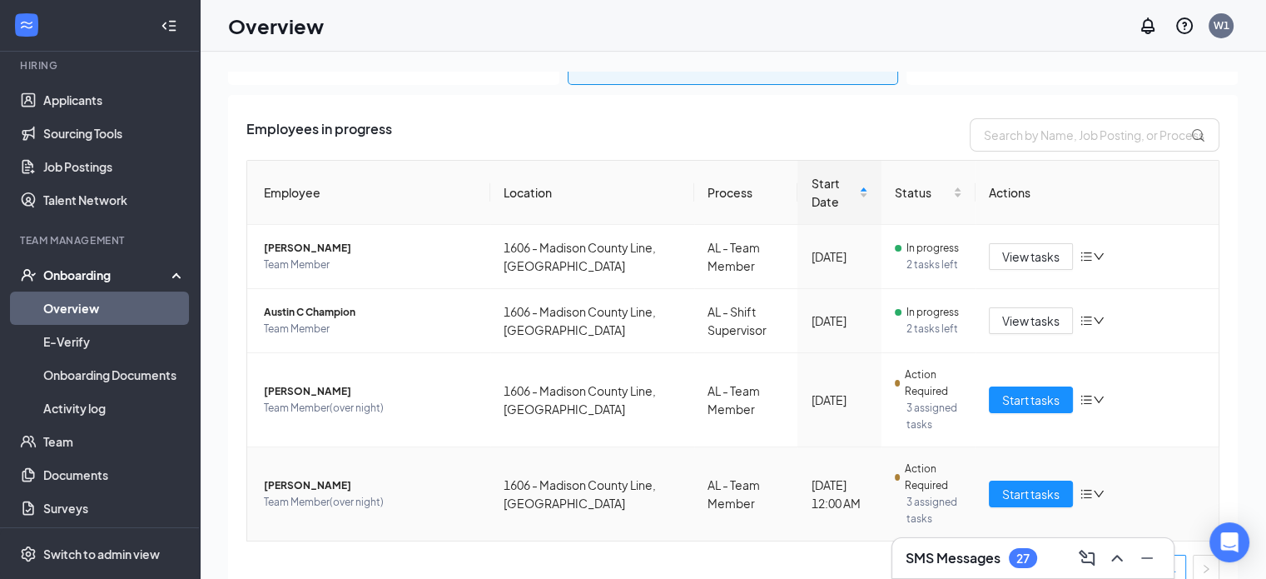
click at [340, 494] on span "Team Member(over night)" at bounding box center [370, 502] width 213 height 17
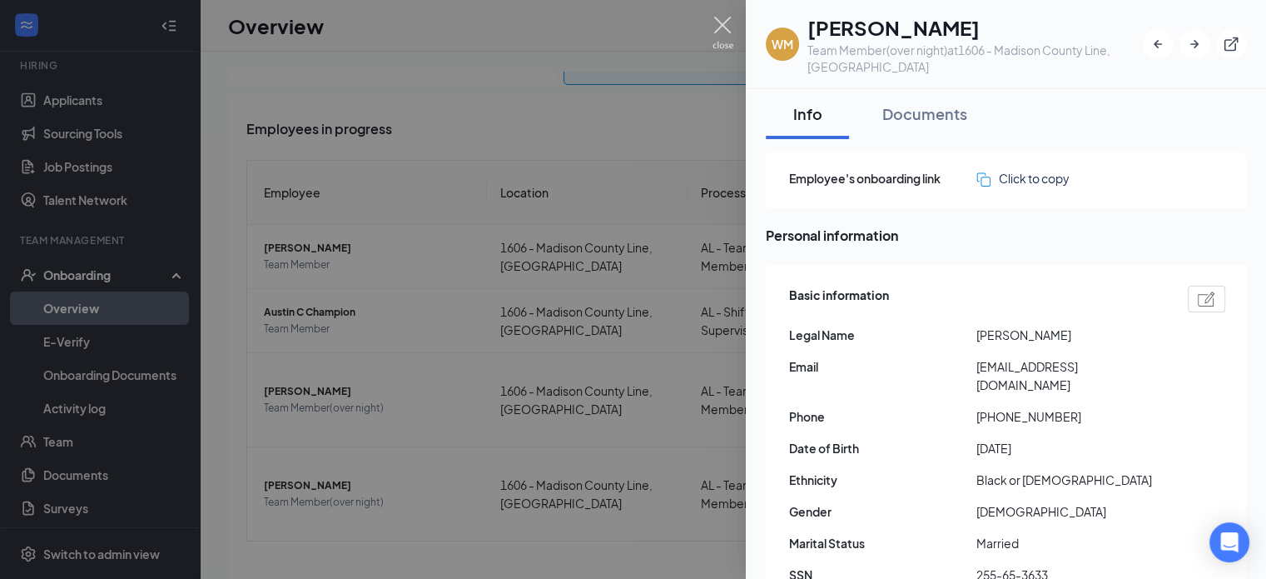
click at [720, 38] on img at bounding box center [723, 33] width 21 height 32
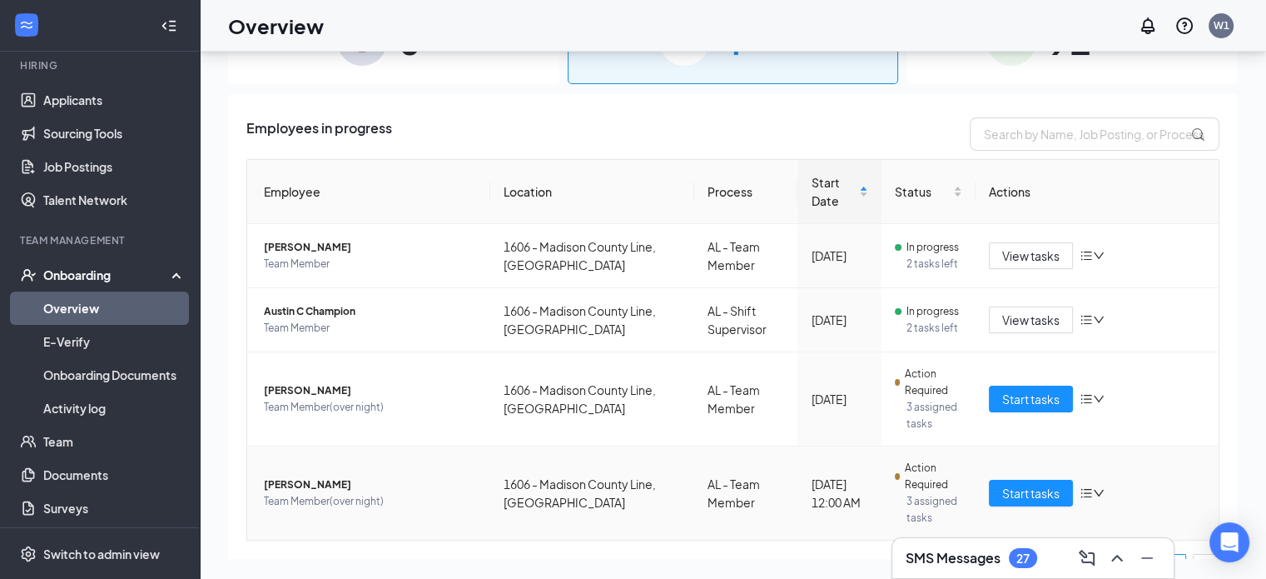
click at [296, 476] on span "[PERSON_NAME]" at bounding box center [370, 484] width 213 height 17
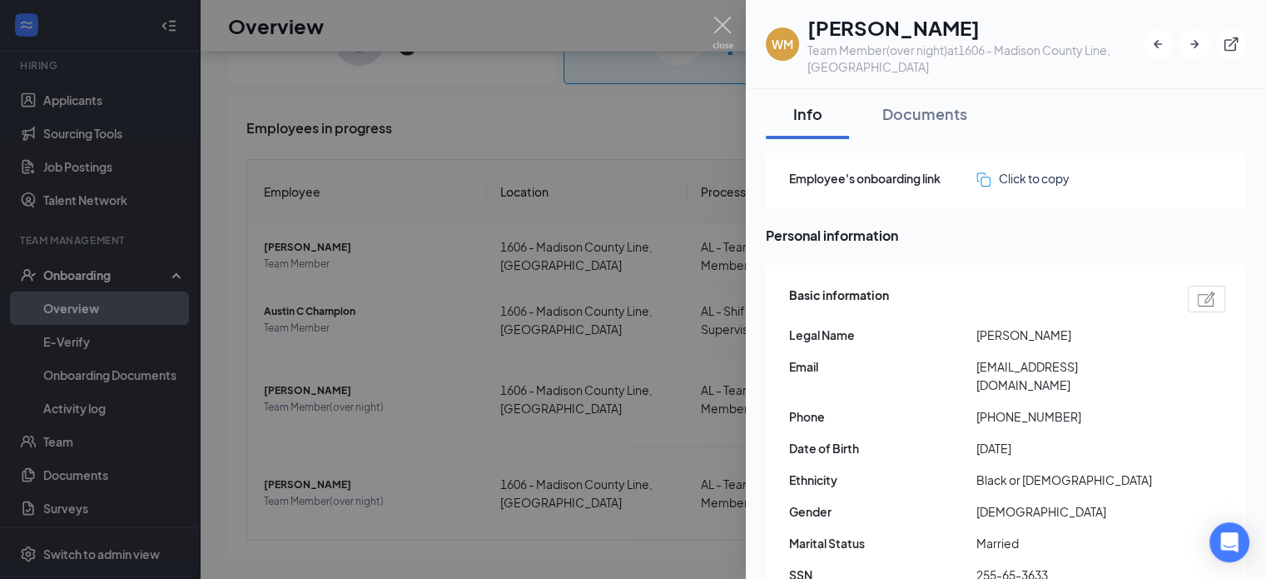
click at [711, 20] on div at bounding box center [633, 289] width 1266 height 579
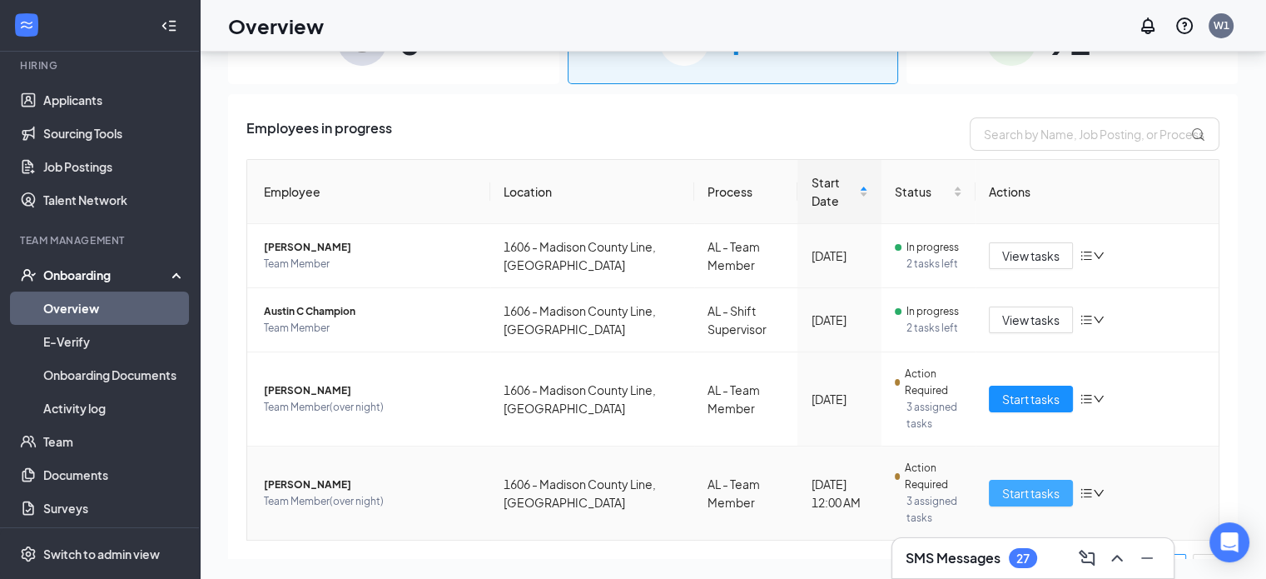
click at [989, 480] on button "Start tasks" at bounding box center [1031, 493] width 84 height 27
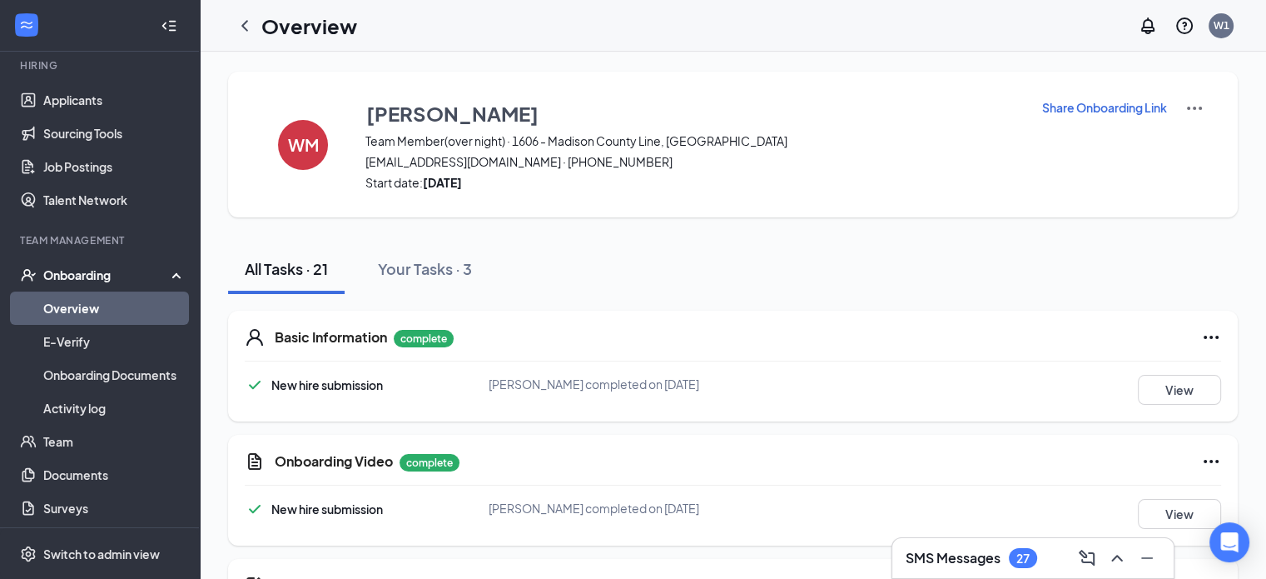
click at [1076, 109] on p "Share Onboarding Link" at bounding box center [1104, 107] width 125 height 17
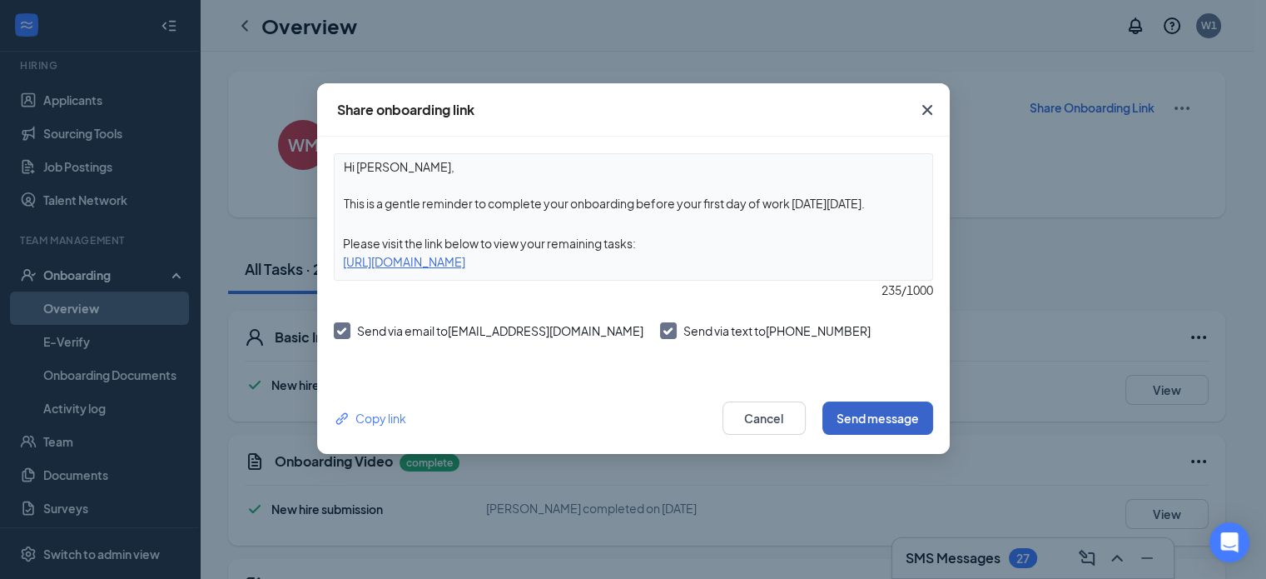
click at [911, 410] on button "Send message" at bounding box center [878, 417] width 111 height 33
